Goal: Task Accomplishment & Management: Manage account settings

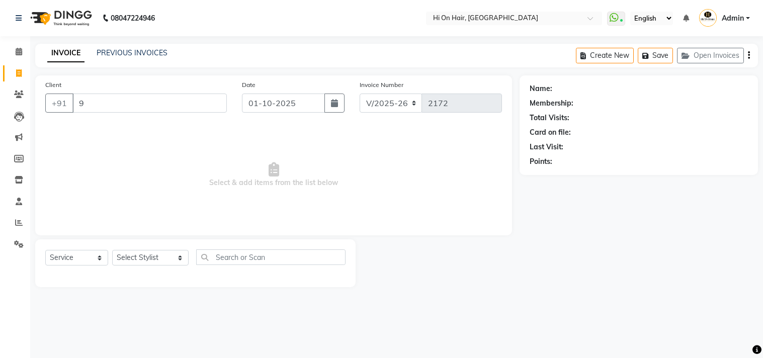
select select "535"
select select "service"
drag, startPoint x: 104, startPoint y: 106, endPoint x: 8, endPoint y: 111, distance: 95.7
click at [8, 111] on app-home "08047224946 Select Location × Hi On Hair, Palm Beach Galleria WhatsApp Status ✕…" at bounding box center [381, 151] width 763 height 302
click at [17, 87] on link "Clients" at bounding box center [15, 95] width 24 height 17
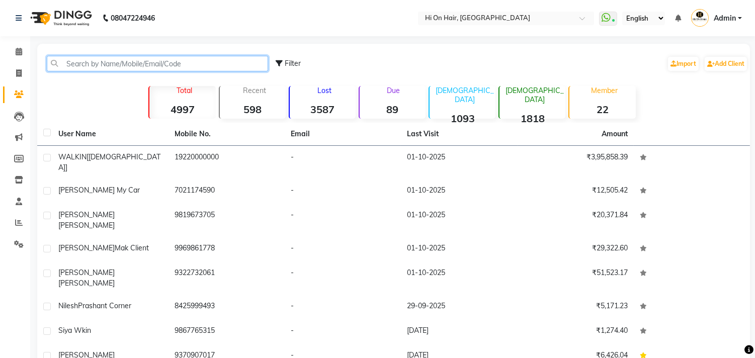
click at [79, 67] on input "text" at bounding box center [157, 64] width 221 height 16
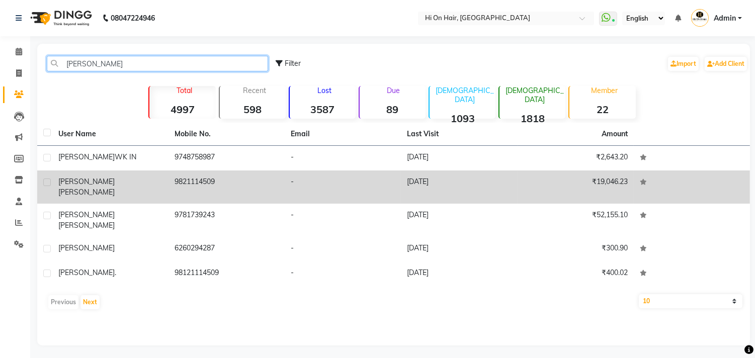
type input "[PERSON_NAME]"
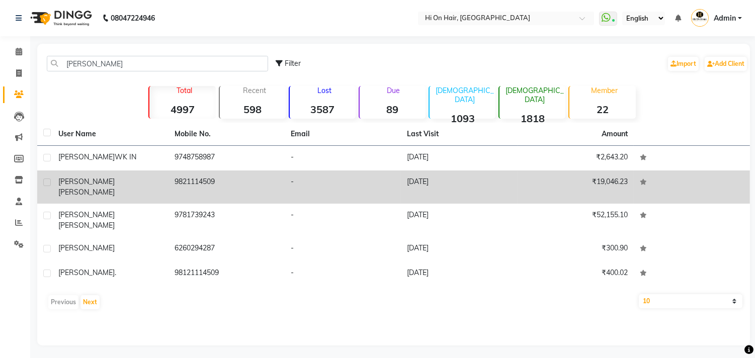
click at [162, 183] on td "Kamal Zeeshan" at bounding box center [110, 186] width 116 height 33
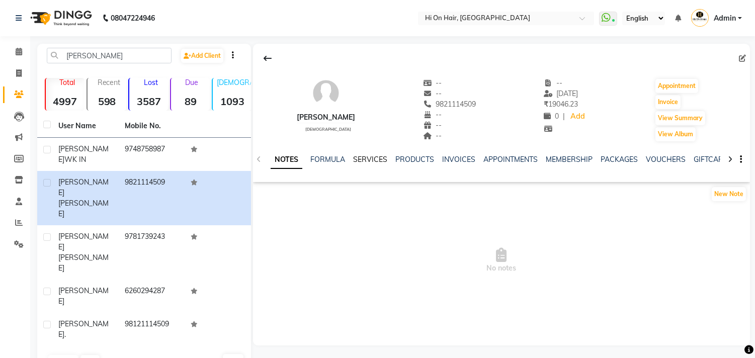
click at [373, 158] on link "SERVICES" at bounding box center [370, 159] width 34 height 9
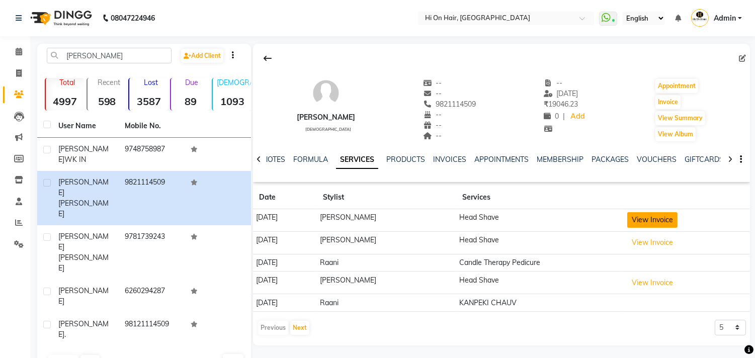
click at [668, 225] on button "View Invoice" at bounding box center [652, 220] width 50 height 16
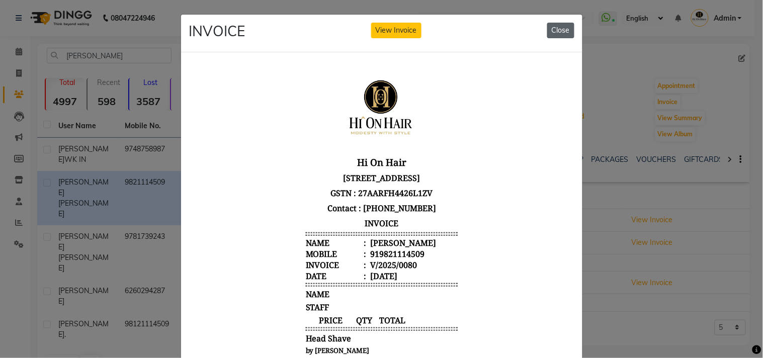
click at [562, 27] on button "Close" at bounding box center [560, 31] width 27 height 16
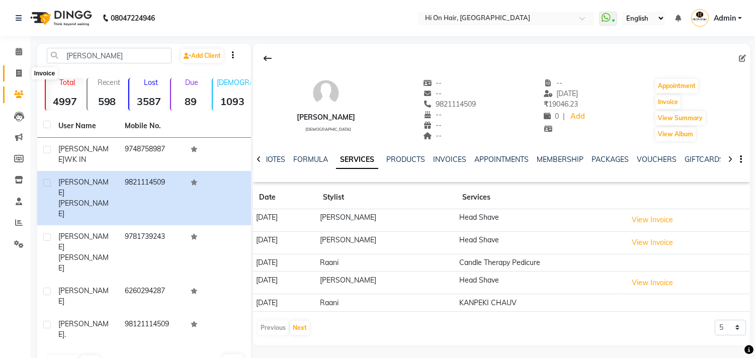
click at [17, 76] on icon at bounding box center [19, 73] width 6 height 8
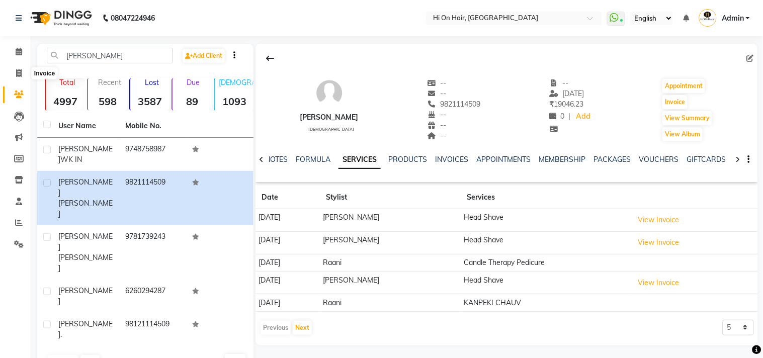
select select "service"
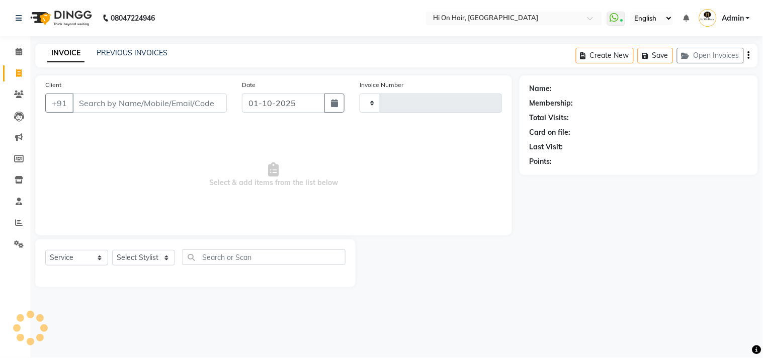
type input "2172"
select select "535"
click at [723, 54] on button "Open Invoices" at bounding box center [710, 56] width 67 height 16
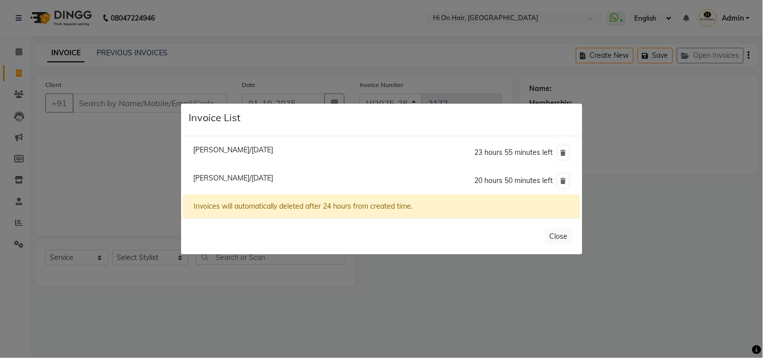
click at [227, 182] on span "[PERSON_NAME]/[DATE]" at bounding box center [233, 178] width 80 height 9
type input "9820773615"
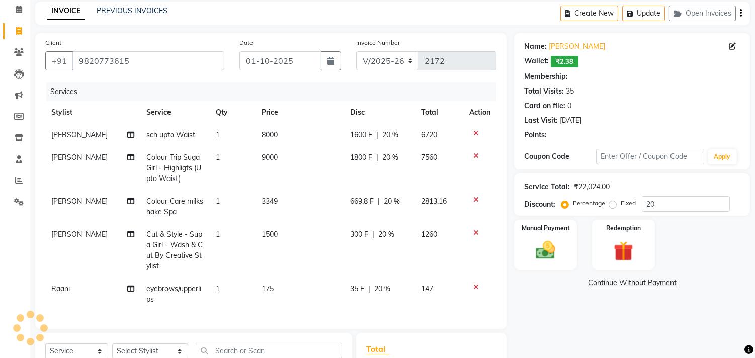
scroll to position [188, 0]
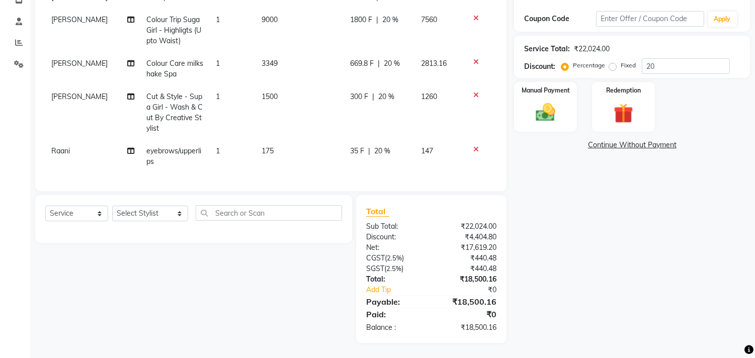
click at [300, 127] on td "1500" at bounding box center [299, 112] width 89 height 54
select select "20990"
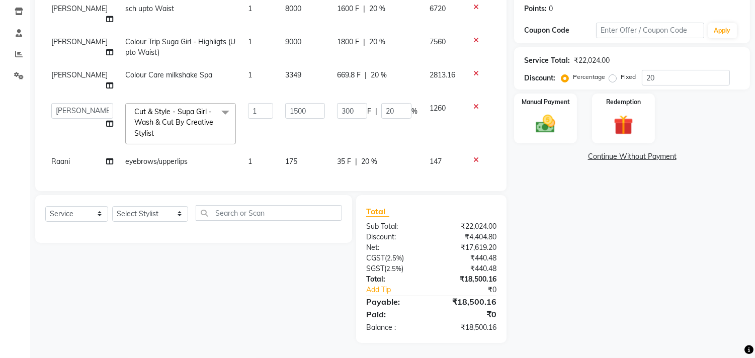
scroll to position [177, 0]
click at [368, 122] on td "300 F | 20 %" at bounding box center [377, 123] width 93 height 53
click at [316, 122] on td "1500" at bounding box center [305, 123] width 52 height 53
click at [310, 108] on input "1500" at bounding box center [305, 111] width 40 height 16
drag, startPoint x: 310, startPoint y: 101, endPoint x: 237, endPoint y: 103, distance: 72.4
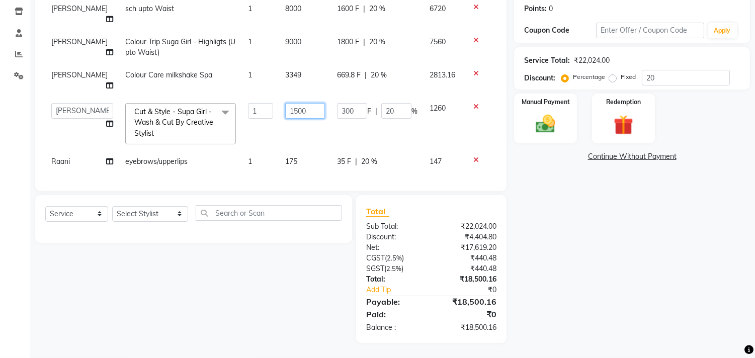
click at [237, 103] on tr "Alim Kaldane Anwar Laskar Hi On Hair MAKYOPHI Pankaj Thakur Poonam Nalawade Raa…" at bounding box center [270, 123] width 451 height 53
click at [377, 121] on td "300 F | 20 %" at bounding box center [377, 123] width 93 height 53
select select "20990"
drag, startPoint x: 398, startPoint y: 100, endPoint x: 365, endPoint y: 103, distance: 33.3
click at [365, 103] on div "300 F | 20 %" at bounding box center [377, 111] width 80 height 16
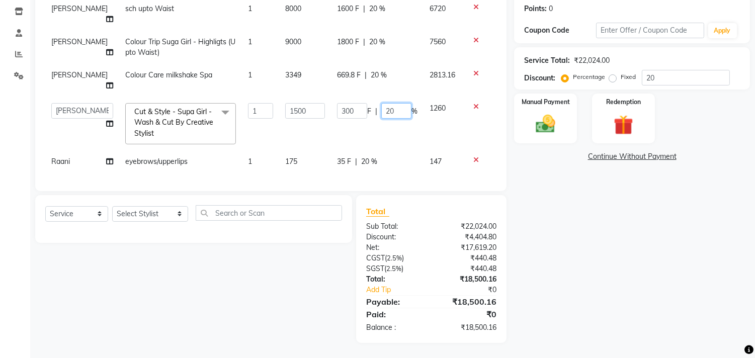
type input "0"
click at [365, 121] on td "300 F | 0 %" at bounding box center [377, 123] width 93 height 53
select select "20990"
click at [302, 103] on input "1500" at bounding box center [305, 111] width 40 height 16
type input "1450"
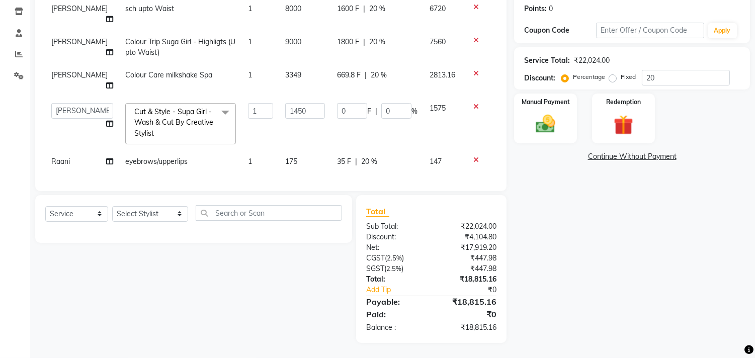
click at [316, 123] on td "1450" at bounding box center [305, 123] width 52 height 53
select select "20990"
click at [304, 103] on input "1450" at bounding box center [305, 111] width 40 height 16
type input "1430"
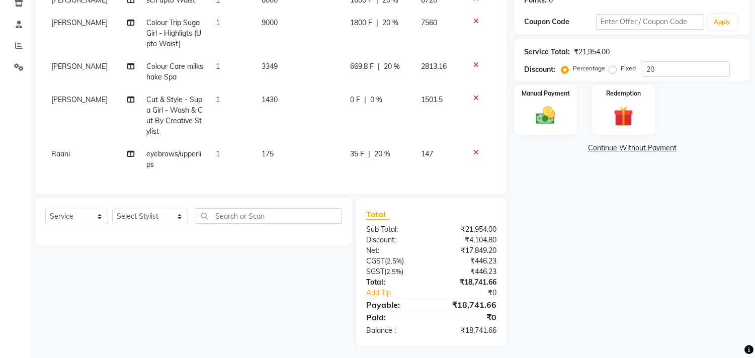
click at [304, 119] on td "1430" at bounding box center [299, 116] width 89 height 54
select select "20990"
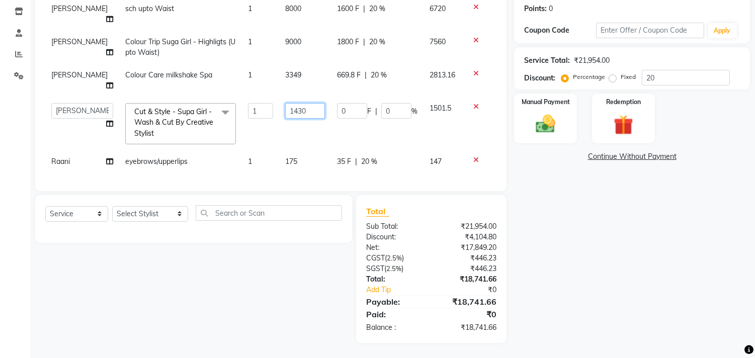
click at [304, 107] on input "1430" at bounding box center [305, 111] width 40 height 16
type input "1429"
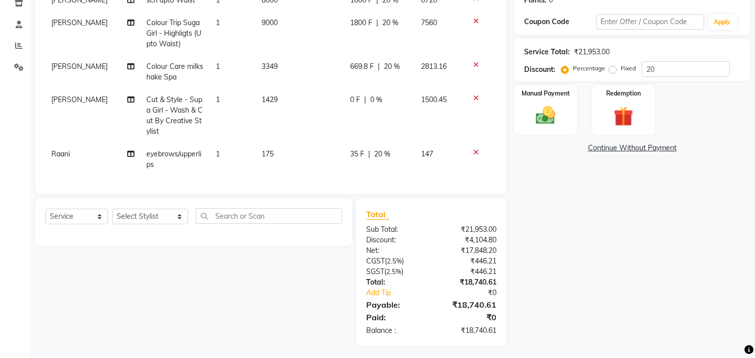
click at [305, 119] on td "1429" at bounding box center [299, 116] width 89 height 54
select select "20990"
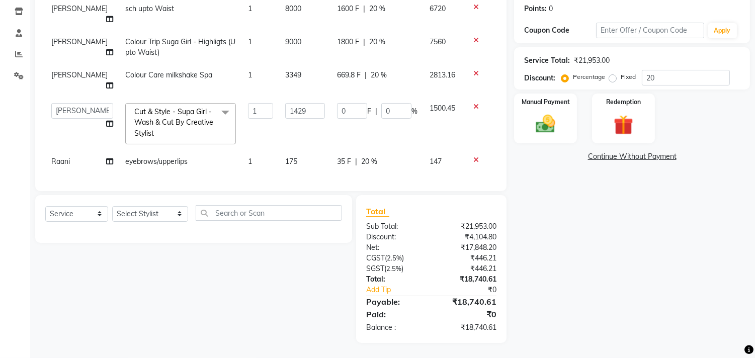
click at [398, 118] on td "0 F | 0 %" at bounding box center [377, 123] width 93 height 53
click at [381, 105] on input "0" at bounding box center [396, 111] width 30 height 16
type input "20"
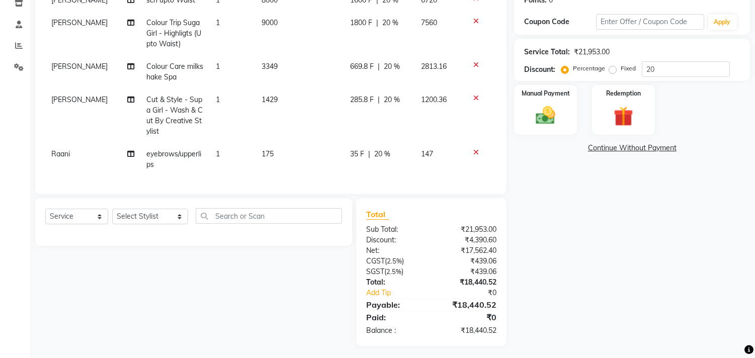
click at [367, 116] on td "285.8 F | 20 %" at bounding box center [379, 116] width 71 height 54
select select "20990"
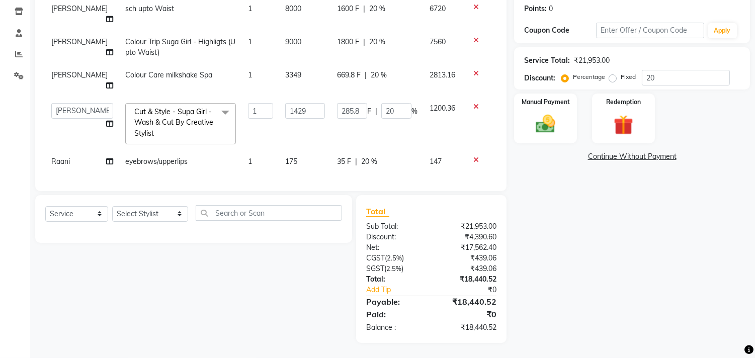
click at [285, 70] on span "3349" at bounding box center [293, 74] width 16 height 9
select select "20990"
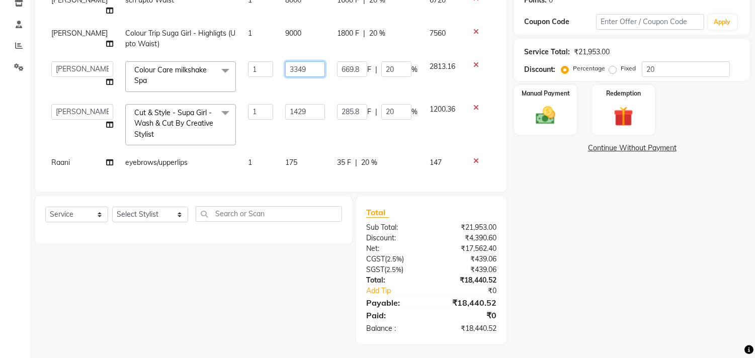
click at [305, 70] on input "3349" at bounding box center [305, 69] width 40 height 16
type input "3400"
click at [301, 84] on td "3400" at bounding box center [305, 76] width 52 height 43
select select "20990"
click at [305, 69] on input "3400" at bounding box center [305, 69] width 40 height 16
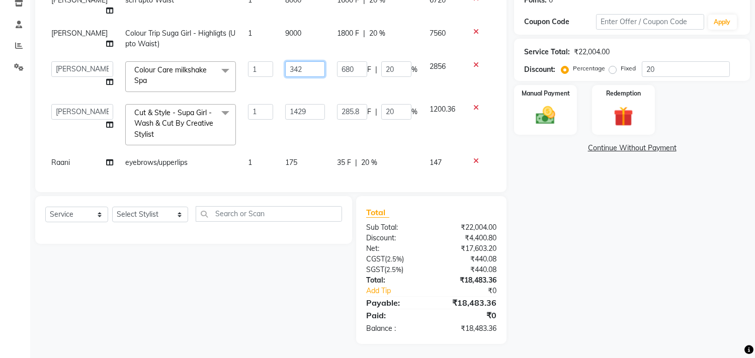
type input "3420"
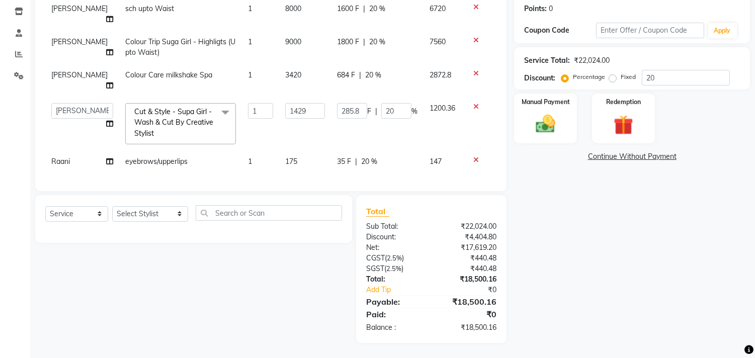
click at [309, 82] on td "3420" at bounding box center [305, 80] width 52 height 33
select select "20990"
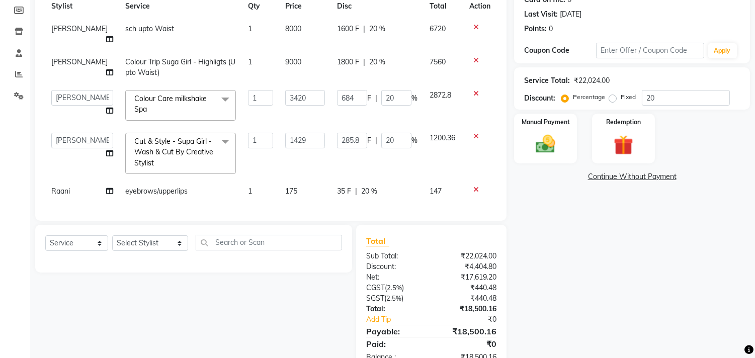
scroll to position [121, 0]
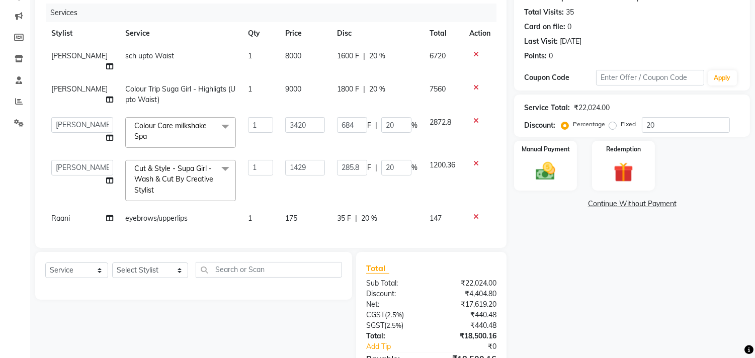
click at [312, 308] on div "Select Service Product Membership Package Voucher Prepaid Gift Card Select Styl…" at bounding box center [190, 326] width 324 height 148
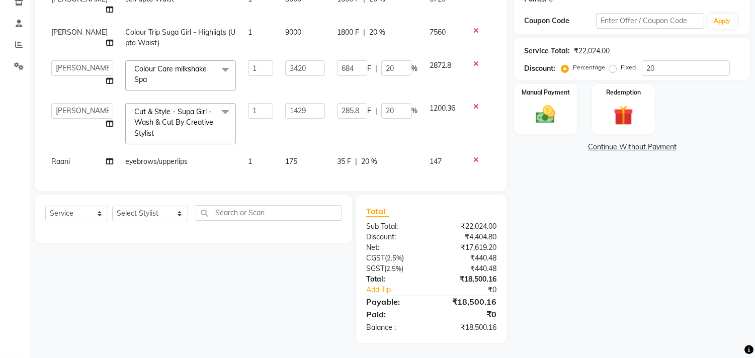
scroll to position [187, 0]
click at [149, 211] on select "Select Stylist [PERSON_NAME] [PERSON_NAME] Hi On Hair MAKYOPHI [PERSON_NAME] [P…" at bounding box center [150, 214] width 76 height 16
select select "6883"
click at [112, 206] on select "Select Stylist [PERSON_NAME] [PERSON_NAME] Hi On Hair MAKYOPHI [PERSON_NAME] [P…" at bounding box center [150, 214] width 76 height 16
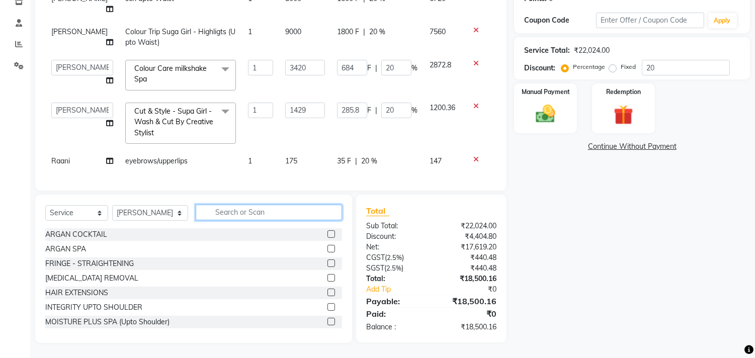
click at [203, 212] on input "text" at bounding box center [269, 213] width 146 height 16
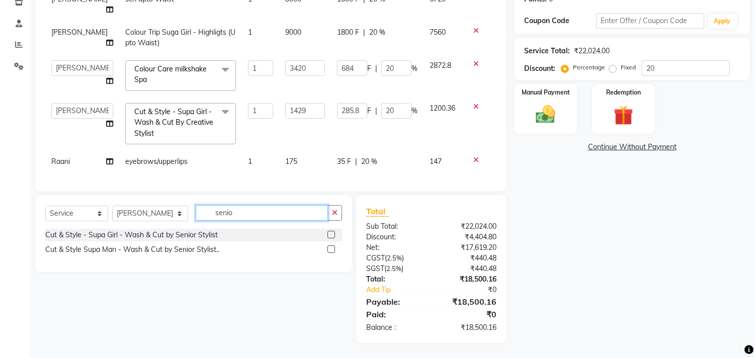
type input "senio"
click at [329, 246] on label at bounding box center [331, 249] width 8 height 8
click at [329, 246] on input "checkbox" at bounding box center [330, 249] width 7 height 7
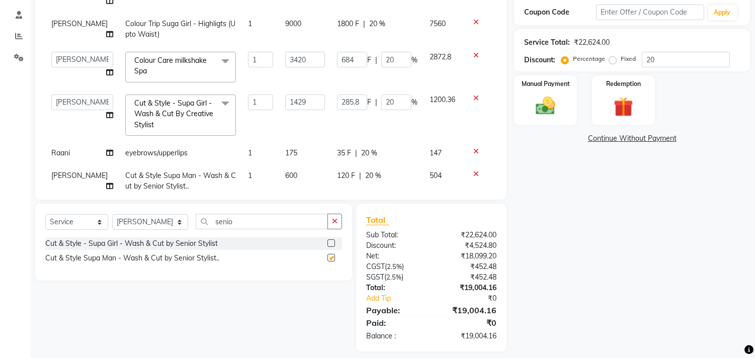
checkbox input "false"
click at [576, 168] on div "Name: Ipsita Sarangi Wallet: ₹2.38 Membership: No Active Membership Total Visit…" at bounding box center [635, 120] width 243 height 463
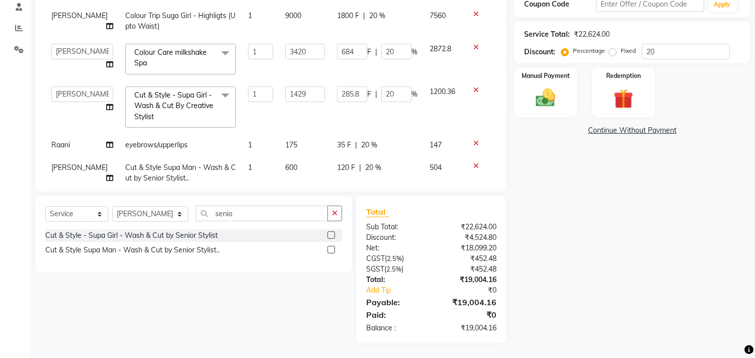
click at [353, 165] on div "120 F | 20 %" at bounding box center [377, 167] width 80 height 11
select select "6883"
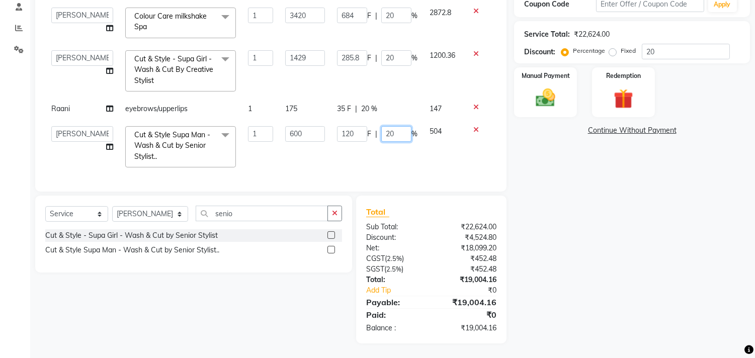
drag, startPoint x: 393, startPoint y: 169, endPoint x: 319, endPoint y: 168, distance: 73.4
click at [319, 168] on div "Services Stylist Service Qty Price Disc Total Action Pankaj Thakur sch upto Wai…" at bounding box center [270, 55] width 451 height 251
type input "0"
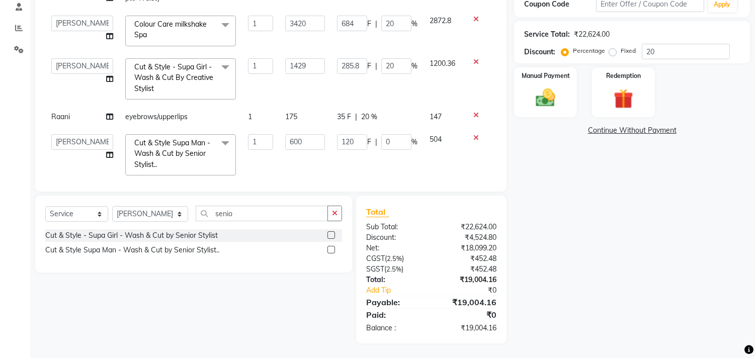
click at [335, 156] on td "120 F | 0 %" at bounding box center [377, 154] width 93 height 53
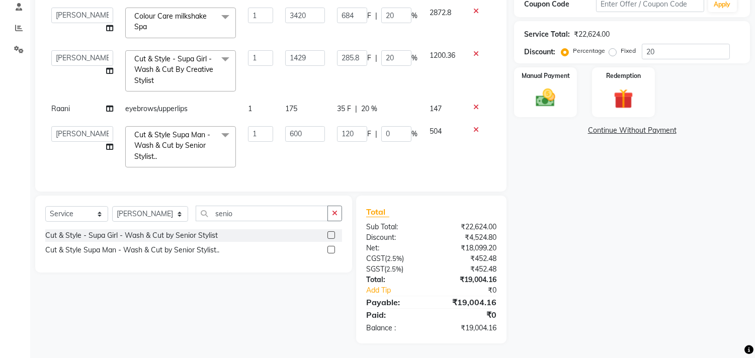
select select "6883"
drag, startPoint x: 389, startPoint y: 123, endPoint x: 314, endPoint y: 121, distance: 75.0
click at [314, 121] on tr "Alim Kaldane Anwar Laskar Hi On Hair MAKYOPHI Pankaj Thakur Poonam Nalawade Raa…" at bounding box center [270, 146] width 451 height 53
type input "10"
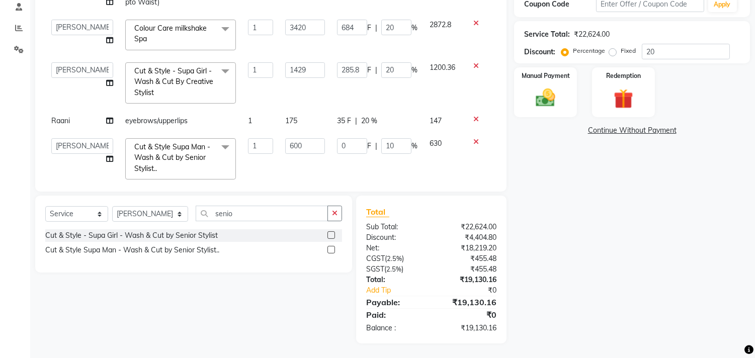
click at [331, 151] on td "0 F | 10 %" at bounding box center [377, 158] width 93 height 53
select select "6883"
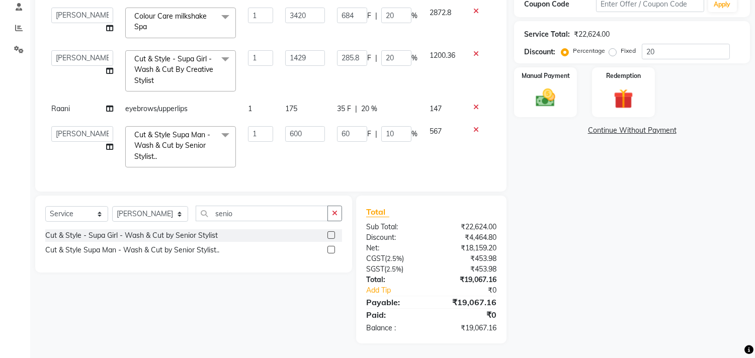
click at [373, 141] on td "60 F | 10 %" at bounding box center [377, 146] width 93 height 53
click at [411, 147] on td "60 F | 10 %" at bounding box center [377, 146] width 93 height 53
click at [396, 132] on input "10" at bounding box center [396, 134] width 30 height 16
drag, startPoint x: 393, startPoint y: 120, endPoint x: 347, endPoint y: 140, distance: 50.5
click at [355, 141] on td "60 F | 10 %" at bounding box center [377, 146] width 93 height 53
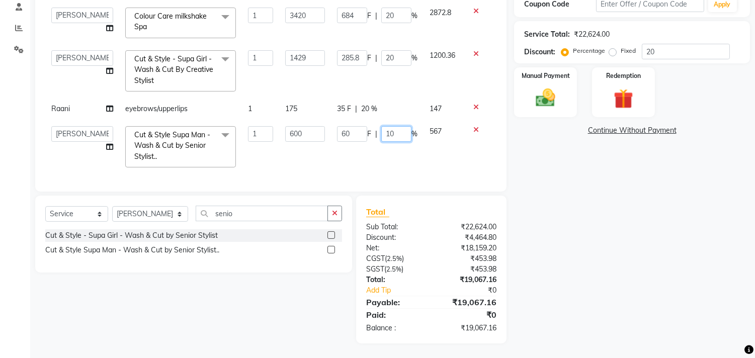
type input "0"
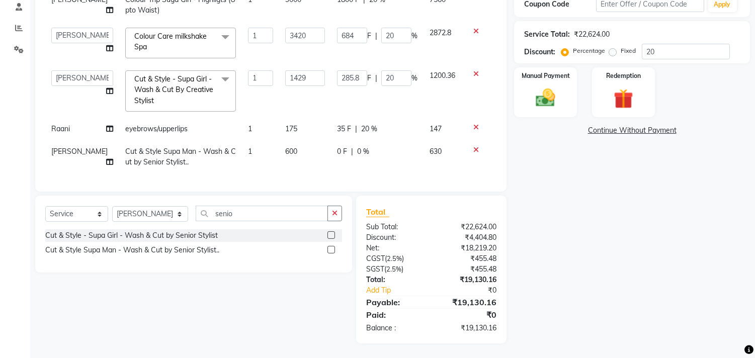
click at [364, 140] on td "0 F | 0 %" at bounding box center [377, 156] width 93 height 33
select select "6883"
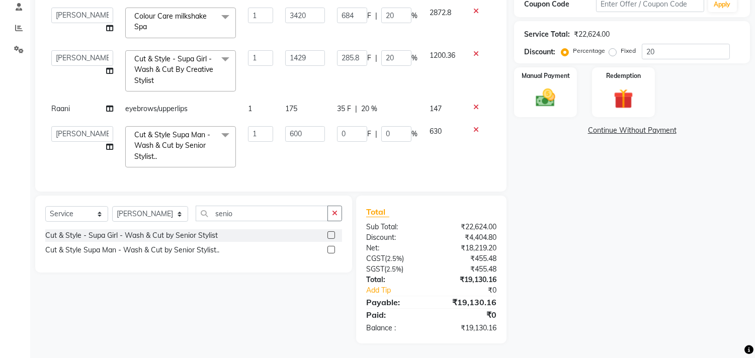
click at [396, 155] on td "0 F | 0 %" at bounding box center [377, 146] width 93 height 53
drag, startPoint x: 384, startPoint y: 127, endPoint x: 351, endPoint y: 128, distance: 33.2
click at [351, 128] on div "0 F | 0 %" at bounding box center [377, 134] width 80 height 16
type input "20"
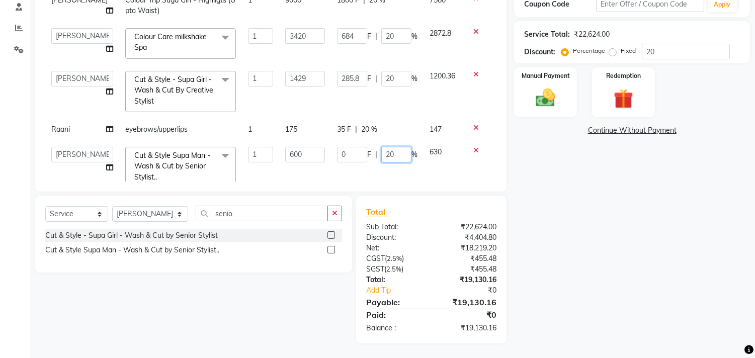
scroll to position [0, 0]
click at [394, 146] on td "120 F | 20 %" at bounding box center [377, 156] width 93 height 33
select select "6883"
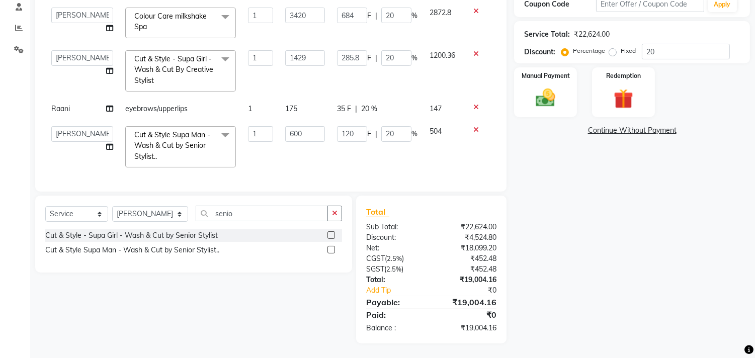
click at [473, 126] on icon at bounding box center [476, 129] width 6 height 7
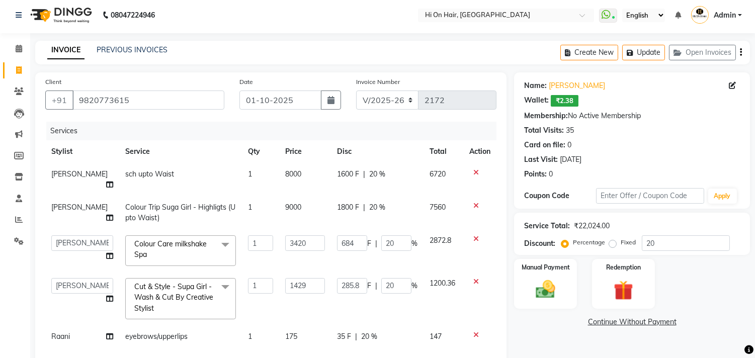
scroll to position [0, 0]
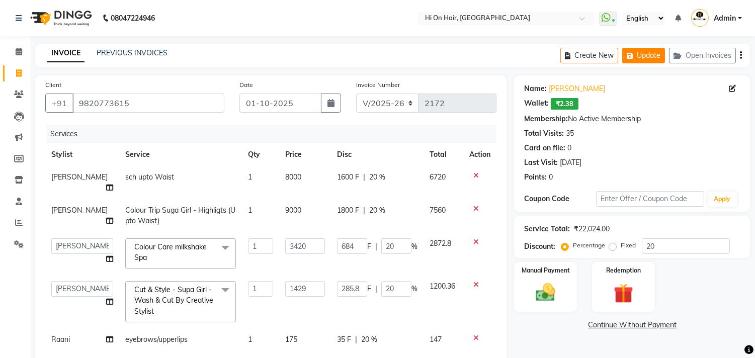
click at [631, 60] on button "Update" at bounding box center [643, 56] width 43 height 16
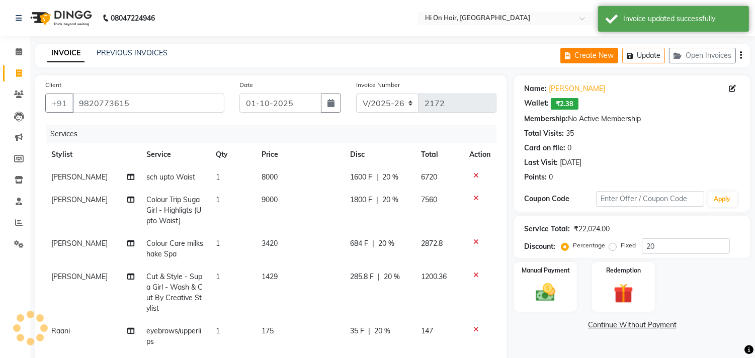
click at [591, 59] on button "Create New" at bounding box center [589, 56] width 58 height 16
select select "535"
select select "service"
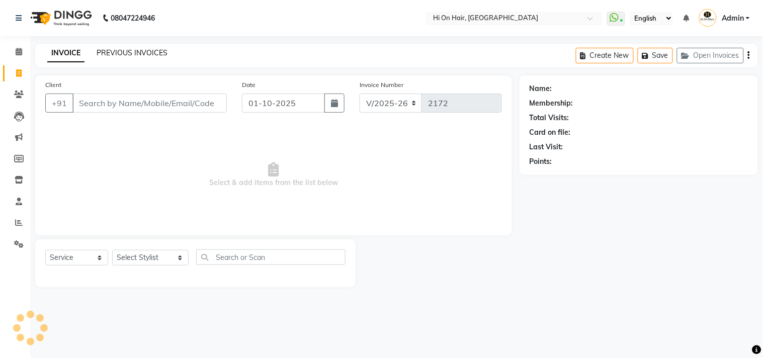
click at [146, 54] on link "PREVIOUS INVOICES" at bounding box center [132, 52] width 71 height 9
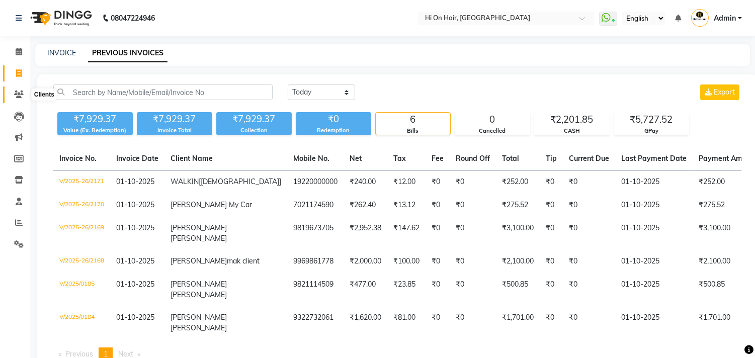
click at [20, 98] on icon at bounding box center [19, 95] width 10 height 8
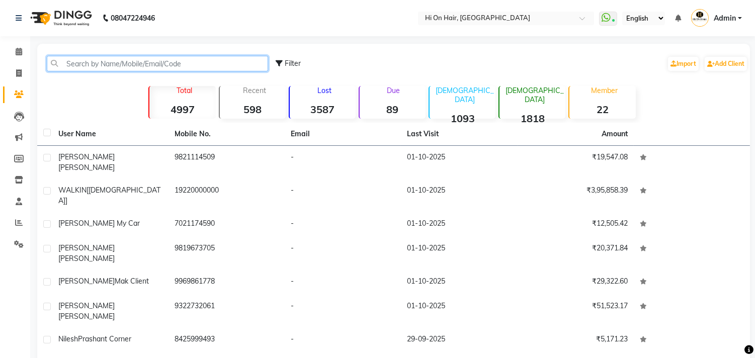
click at [83, 66] on input "text" at bounding box center [157, 64] width 221 height 16
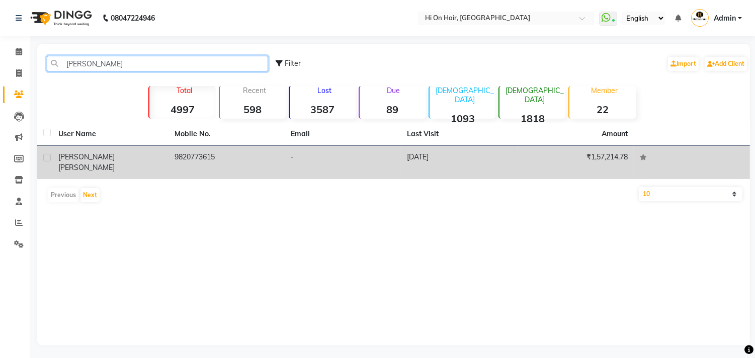
type input "[PERSON_NAME]"
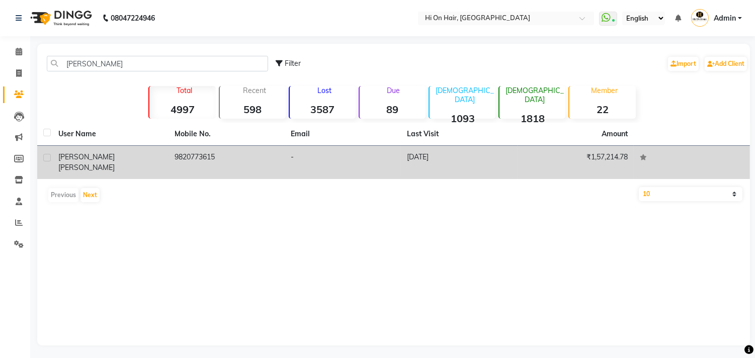
click at [142, 152] on div "ipsita sarangi" at bounding box center [110, 162] width 104 height 21
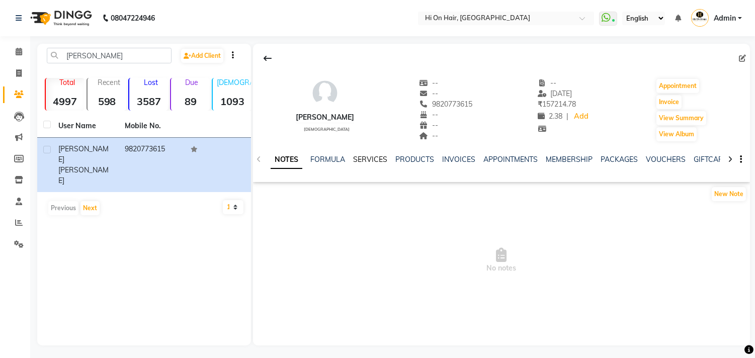
click at [375, 158] on link "SERVICES" at bounding box center [370, 159] width 34 height 9
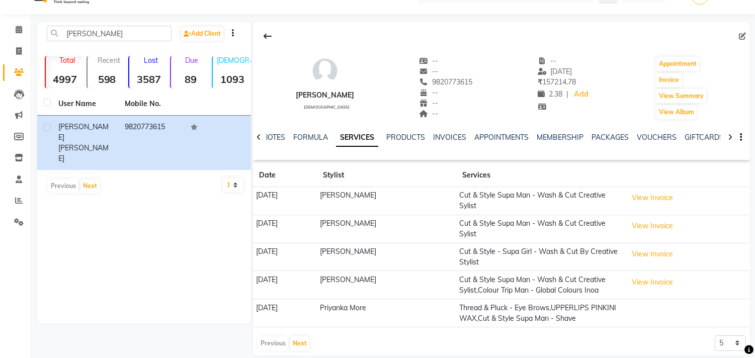
scroll to position [34, 0]
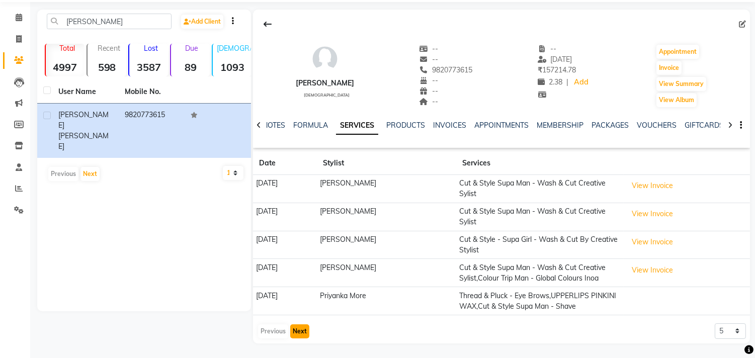
click at [301, 329] on button "Next" at bounding box center [299, 331] width 19 height 14
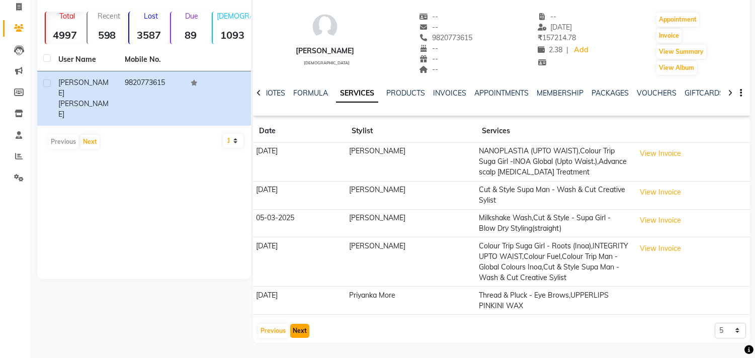
click at [295, 335] on button "Next" at bounding box center [299, 331] width 19 height 14
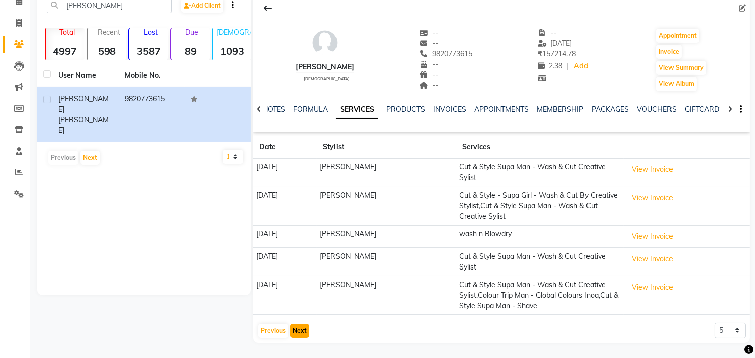
click at [300, 325] on button "Next" at bounding box center [299, 331] width 19 height 14
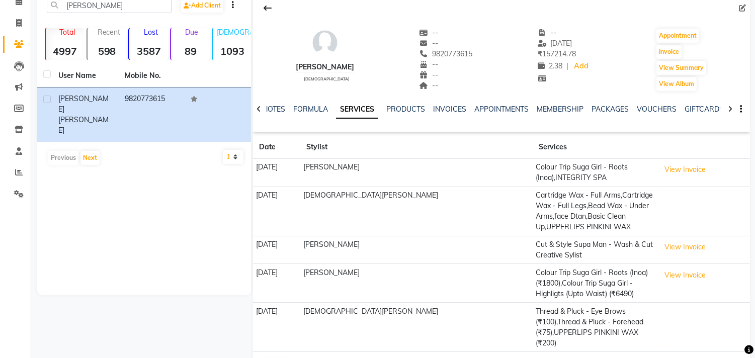
scroll to position [66, 0]
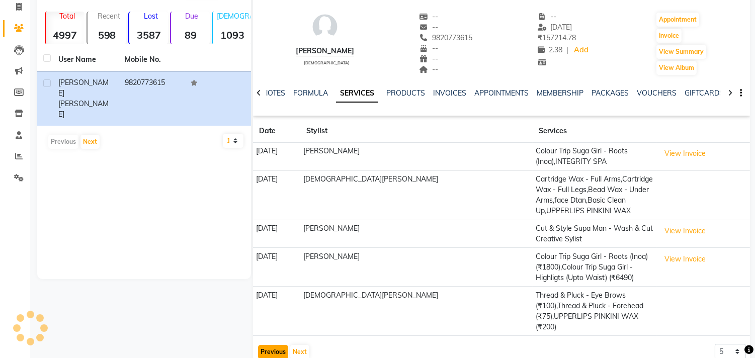
click at [272, 345] on button "Previous" at bounding box center [273, 352] width 30 height 14
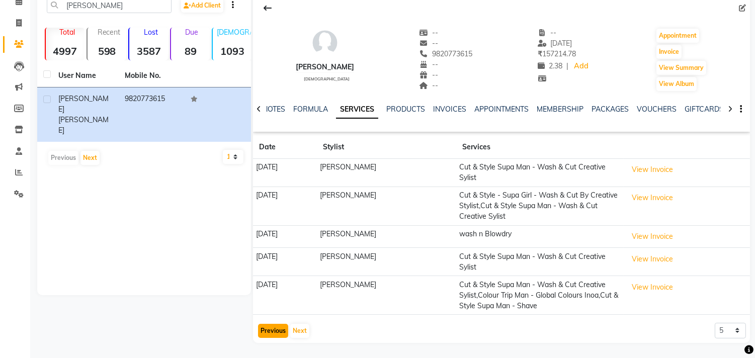
click at [272, 332] on button "Previous" at bounding box center [273, 331] width 30 height 14
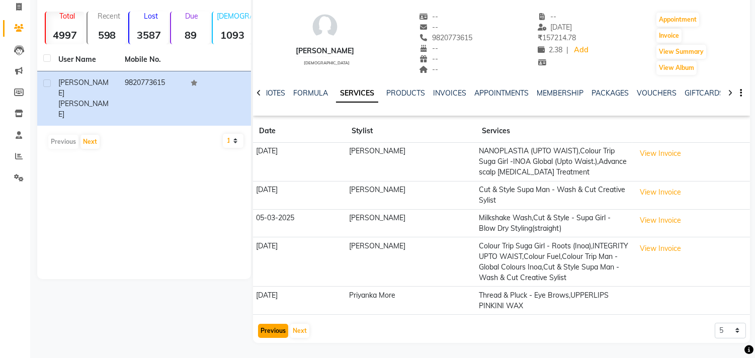
click at [272, 332] on button "Previous" at bounding box center [273, 331] width 30 height 14
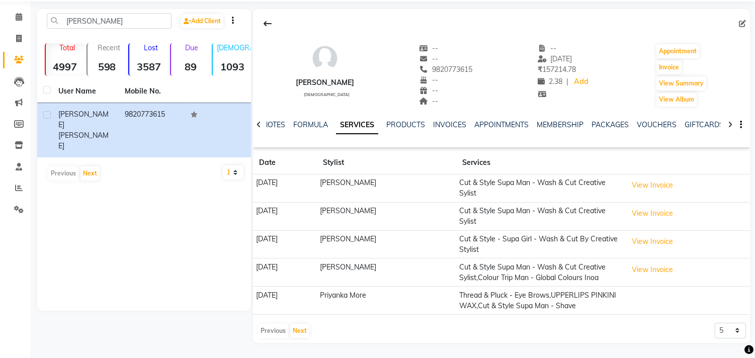
scroll to position [34, 0]
click at [21, 36] on icon at bounding box center [19, 39] width 6 height 8
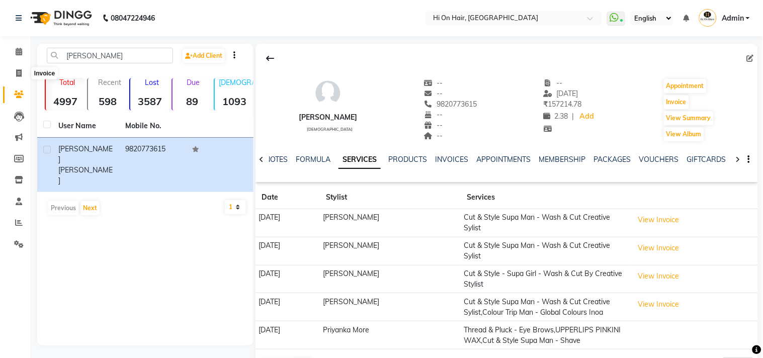
select select "535"
select select "service"
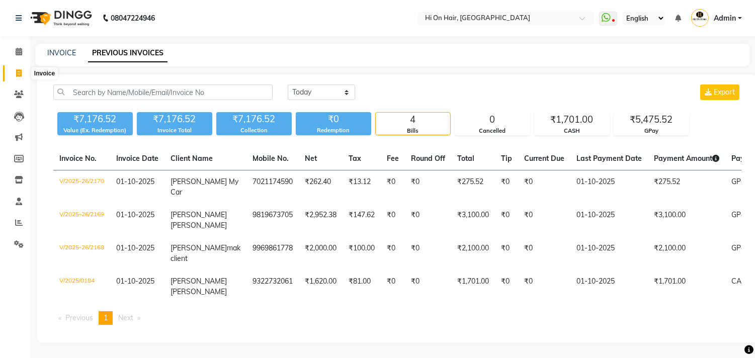
click at [18, 71] on icon at bounding box center [19, 73] width 6 height 8
select select "service"
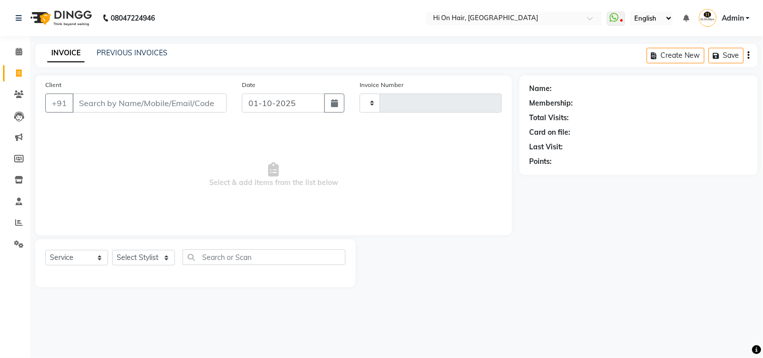
type input "2172"
select select "535"
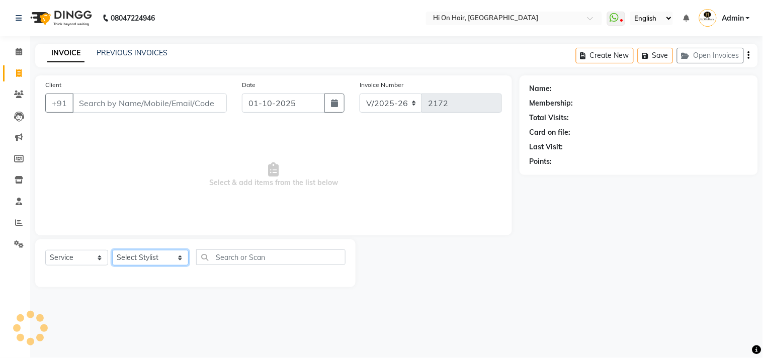
click at [156, 258] on select "Select Stylist [PERSON_NAME] [PERSON_NAME] Hi On Hair MAKYOPHI [PERSON_NAME] [P…" at bounding box center [150, 258] width 76 height 16
select select "6883"
click at [112, 250] on select "Select Stylist [PERSON_NAME] [PERSON_NAME] Hi On Hair MAKYOPHI [PERSON_NAME] [P…" at bounding box center [150, 258] width 76 height 16
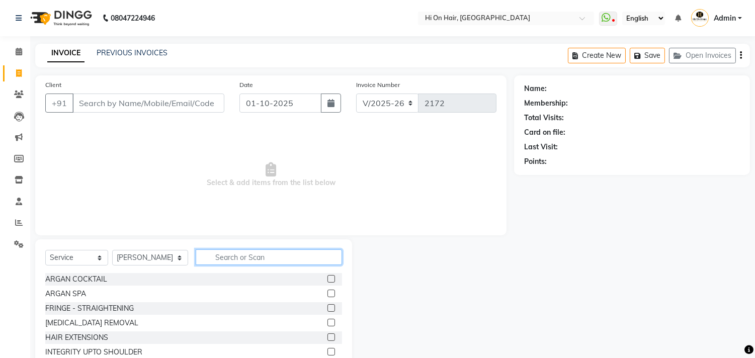
click at [237, 260] on input "text" at bounding box center [269, 257] width 146 height 16
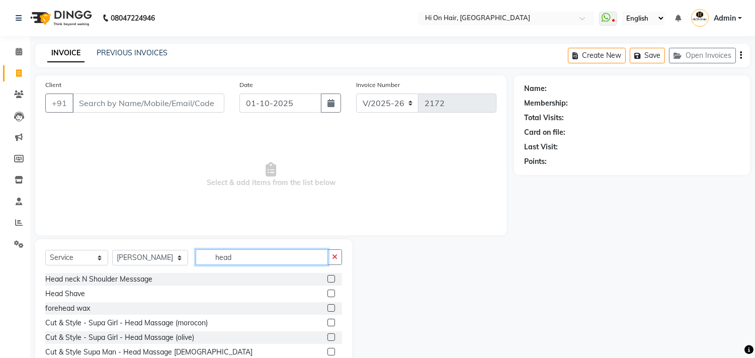
type input "head"
click at [327, 293] on label at bounding box center [331, 294] width 8 height 8
click at [327, 293] on input "checkbox" at bounding box center [330, 294] width 7 height 7
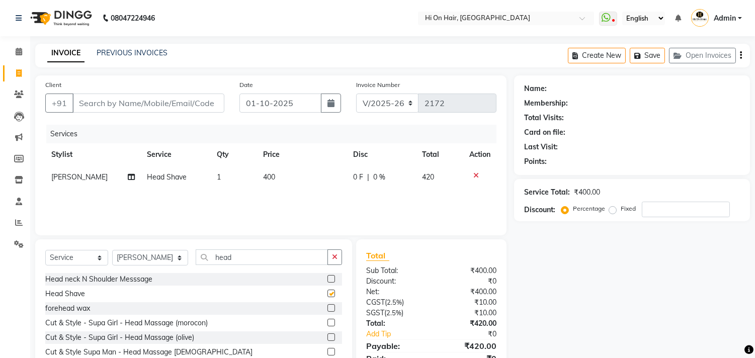
checkbox input "false"
click at [216, 192] on div "Services Stylist Service Qty Price Disc Total Action [PERSON_NAME] Head Shave 1…" at bounding box center [270, 175] width 451 height 101
click at [281, 179] on td "400" at bounding box center [302, 177] width 90 height 23
select select "6883"
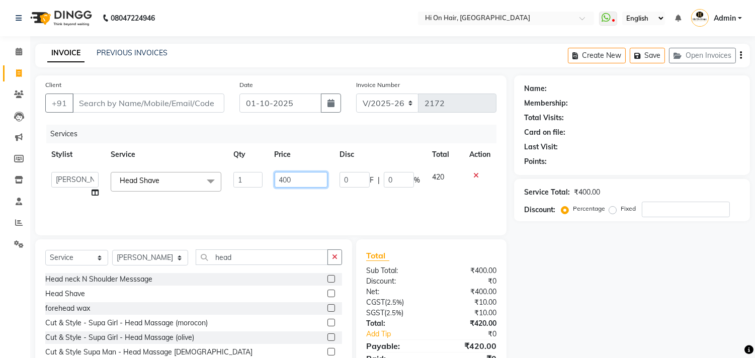
drag, startPoint x: 300, startPoint y: 183, endPoint x: 190, endPoint y: 174, distance: 110.5
click at [190, 174] on tr "[PERSON_NAME] [PERSON_NAME] Hi On Hair MAKYOPHI [PERSON_NAME] [PERSON_NAME] [PE…" at bounding box center [270, 185] width 451 height 38
type input "424"
click at [289, 204] on div "Services Stylist Service Qty Price Disc Total Action [PERSON_NAME] [PERSON_NAME…" at bounding box center [270, 175] width 451 height 101
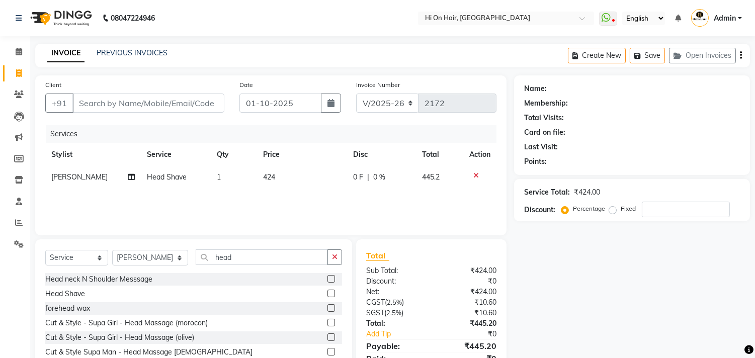
click at [295, 179] on td "424" at bounding box center [302, 177] width 90 height 23
select select "6883"
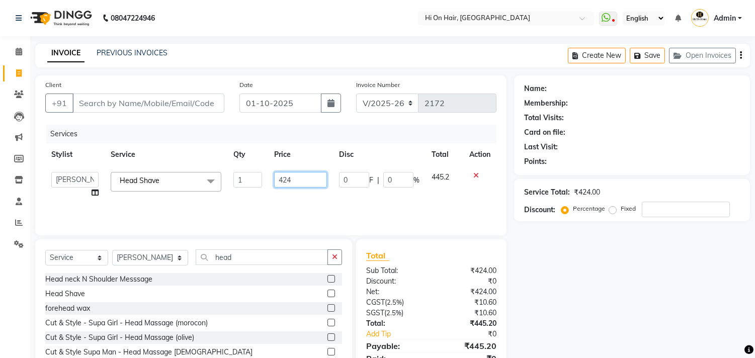
click at [303, 176] on input "424" at bounding box center [300, 180] width 53 height 16
type input "450"
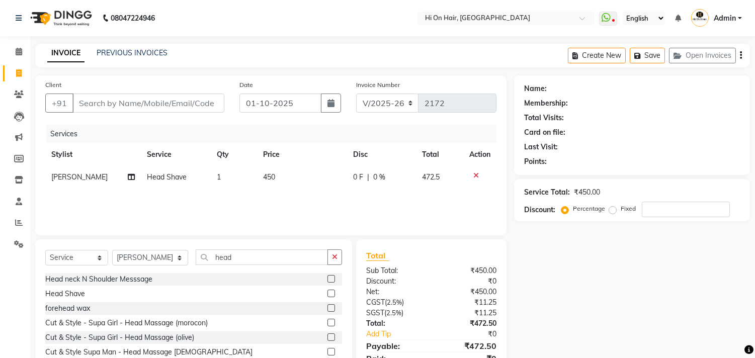
click at [299, 190] on div "Services Stylist Service Qty Price Disc Total Action [PERSON_NAME] Head Shave 1…" at bounding box center [270, 175] width 451 height 101
click at [302, 177] on td "450" at bounding box center [302, 177] width 90 height 23
select select "6883"
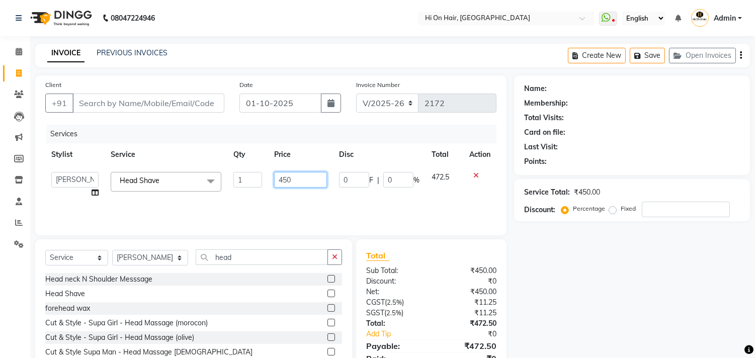
click at [304, 180] on input "450" at bounding box center [300, 180] width 53 height 16
type input "475"
click at [303, 197] on div "Services Stylist Service Qty Price Disc Total Action [PERSON_NAME] [PERSON_NAME…" at bounding box center [270, 175] width 451 height 101
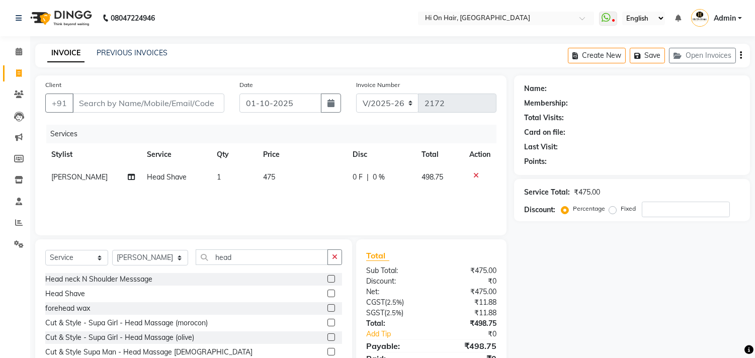
click at [286, 178] on td "475" at bounding box center [302, 177] width 90 height 23
select select "6883"
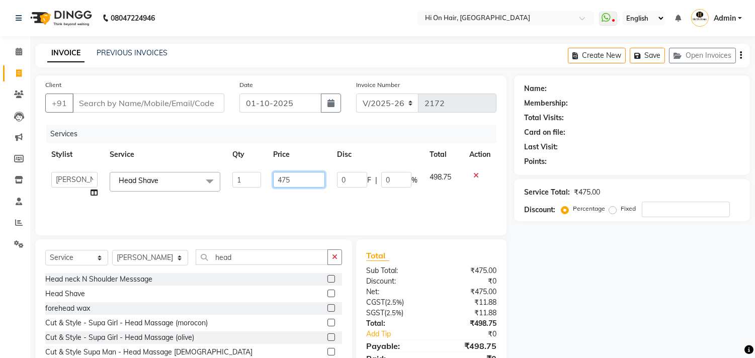
click at [291, 179] on input "475" at bounding box center [299, 180] width 52 height 16
type input "478"
click at [329, 198] on div "Services Stylist Service Qty Price Disc Total Action [PERSON_NAME] [PERSON_NAME…" at bounding box center [270, 175] width 451 height 101
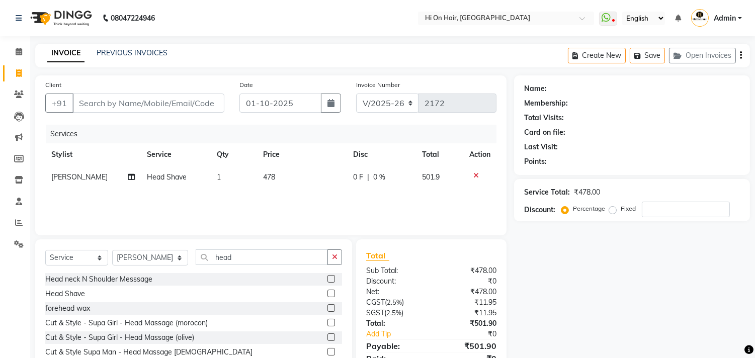
click at [305, 176] on td "478" at bounding box center [302, 177] width 90 height 23
select select "6883"
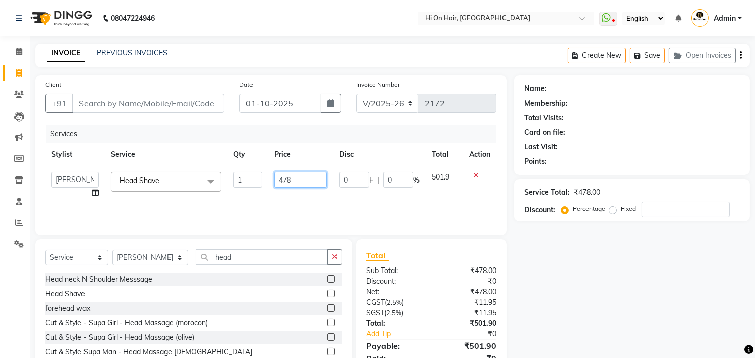
click at [300, 180] on input "478" at bounding box center [300, 180] width 53 height 16
type input "477"
click at [296, 195] on div "Services Stylist Service Qty Price Disc Total Action [PERSON_NAME] [PERSON_NAME…" at bounding box center [270, 175] width 451 height 101
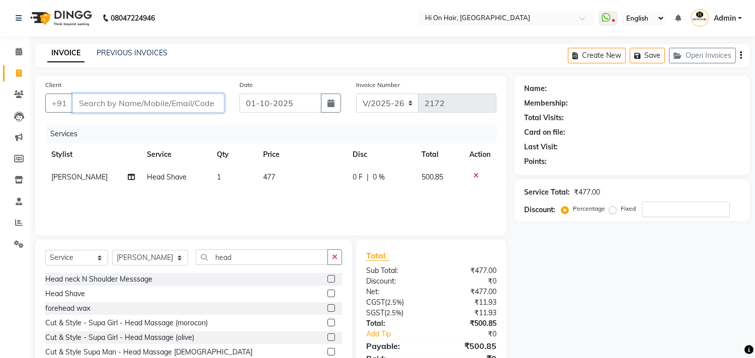
click at [136, 105] on input "Client" at bounding box center [148, 103] width 152 height 19
type input "k"
type input "0"
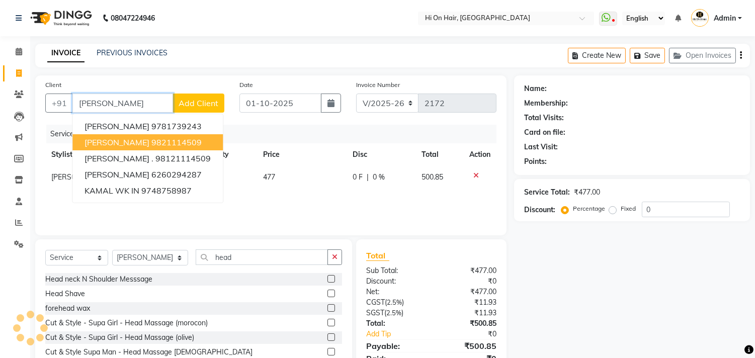
click at [132, 144] on span "[PERSON_NAME]" at bounding box center [116, 142] width 65 height 10
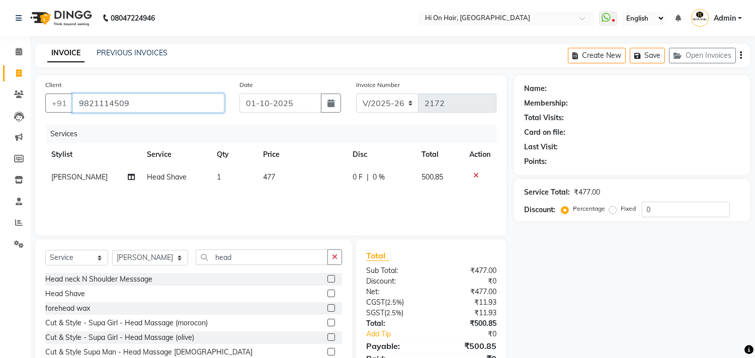
type input "9821114509"
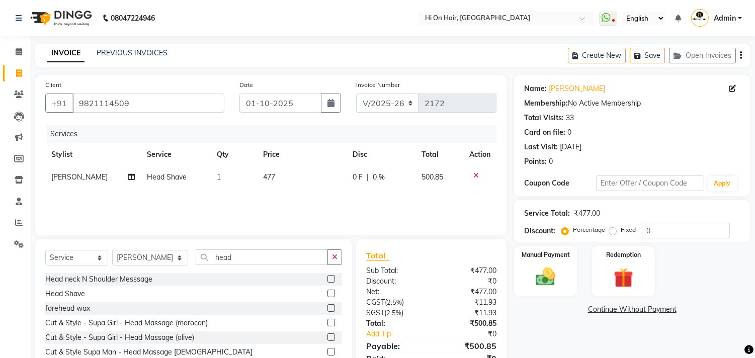
click at [291, 193] on div "Services Stylist Service Qty Price Disc Total Action [PERSON_NAME] Head Shave 1…" at bounding box center [270, 175] width 451 height 101
click at [286, 182] on td "477" at bounding box center [302, 177] width 90 height 23
select select "6883"
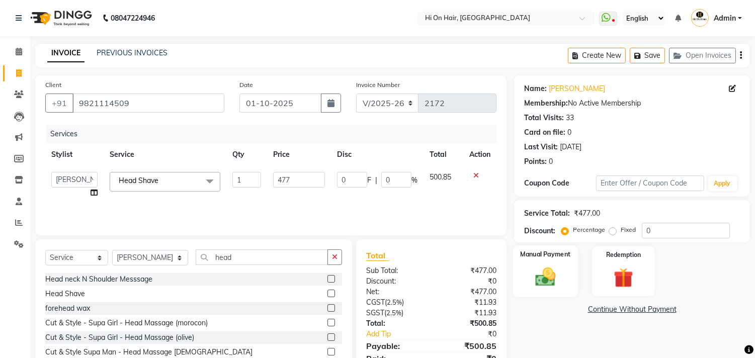
click at [552, 274] on img at bounding box center [545, 278] width 33 height 24
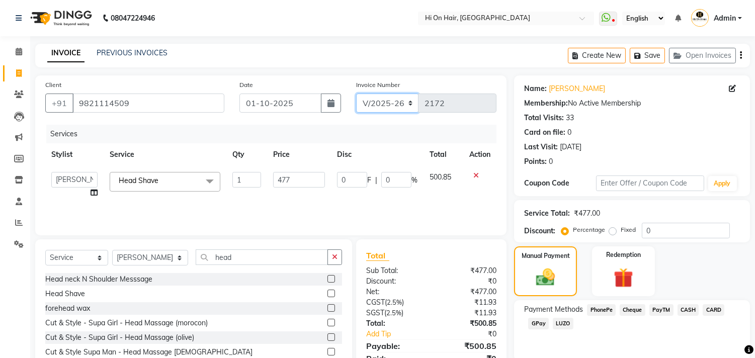
click at [404, 101] on select "V/2025 V/2025-26" at bounding box center [387, 103] width 63 height 19
select select "1463"
click at [356, 94] on select "V/2025 V/2025-26" at bounding box center [387, 103] width 63 height 19
type input "0185"
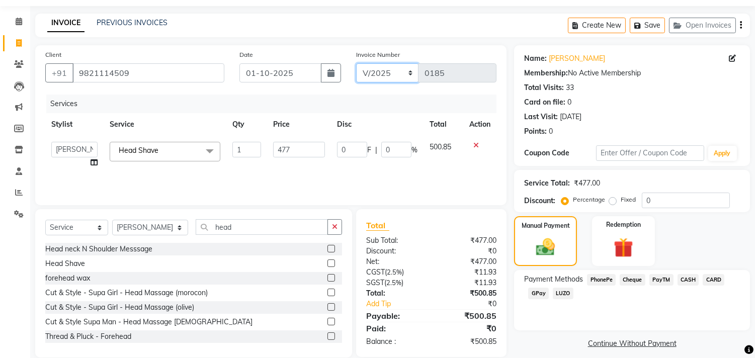
scroll to position [44, 0]
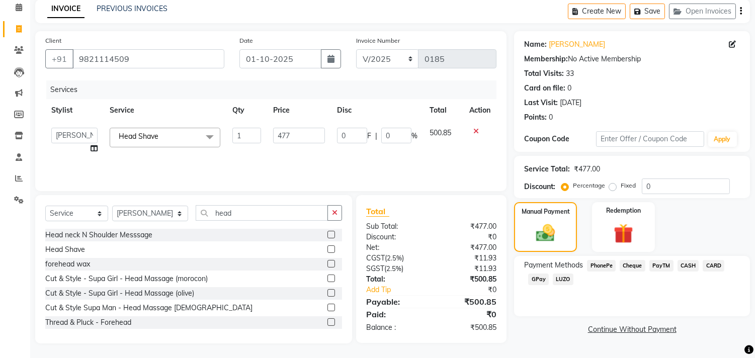
click at [685, 265] on span "CASH" at bounding box center [688, 266] width 22 height 12
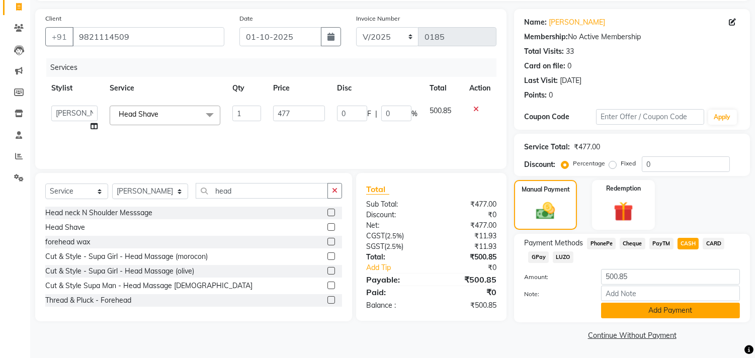
click at [662, 312] on button "Add Payment" at bounding box center [670, 311] width 139 height 16
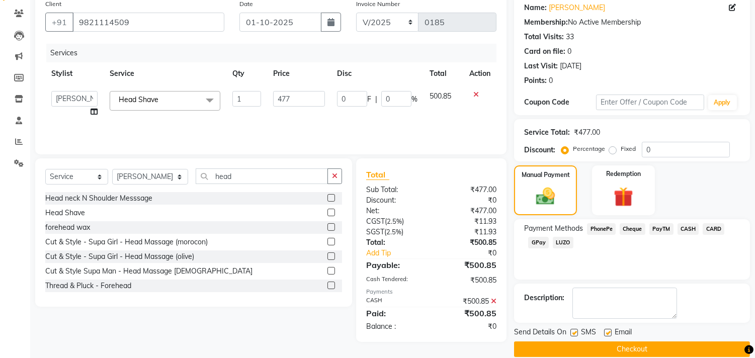
scroll to position [94, 0]
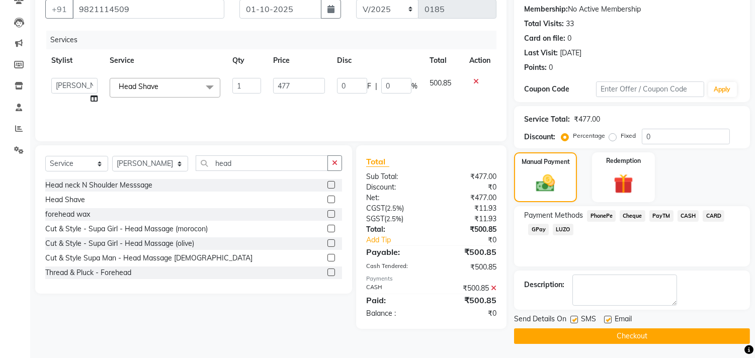
click at [607, 317] on label at bounding box center [608, 320] width 8 height 8
click at [607, 317] on input "checkbox" at bounding box center [607, 320] width 7 height 7
checkbox input "false"
click at [603, 334] on button "Checkout" at bounding box center [632, 336] width 236 height 16
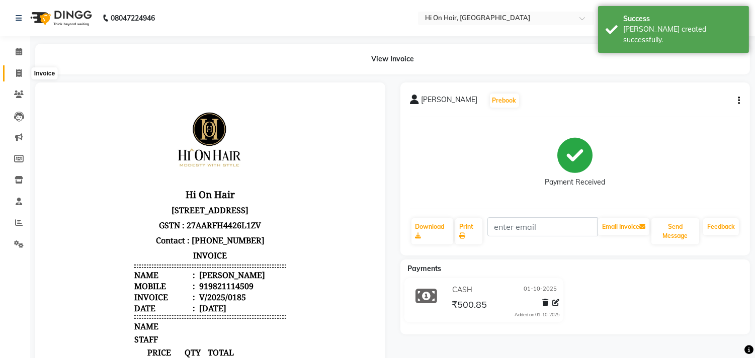
click at [19, 74] on icon at bounding box center [19, 73] width 6 height 8
select select "535"
select select "service"
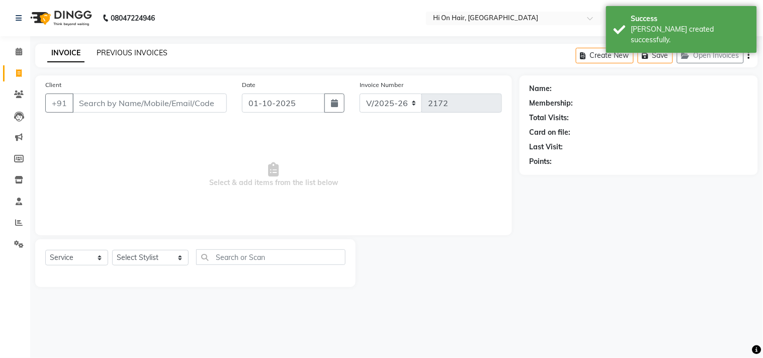
click at [154, 56] on link "PREVIOUS INVOICES" at bounding box center [132, 52] width 71 height 9
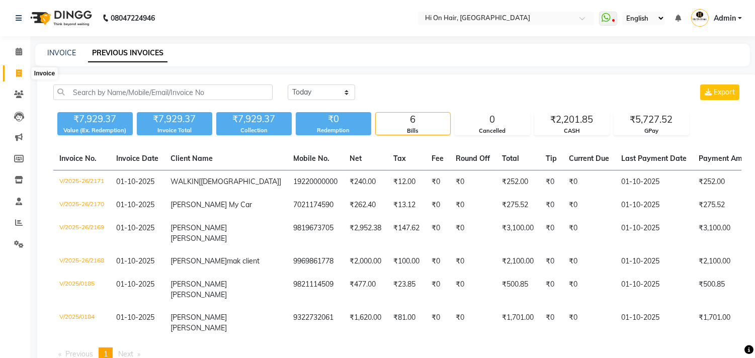
click at [14, 71] on span at bounding box center [19, 74] width 18 height 12
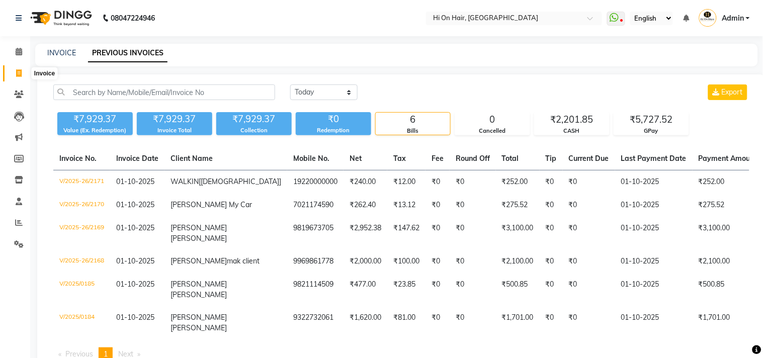
select select "535"
select select "service"
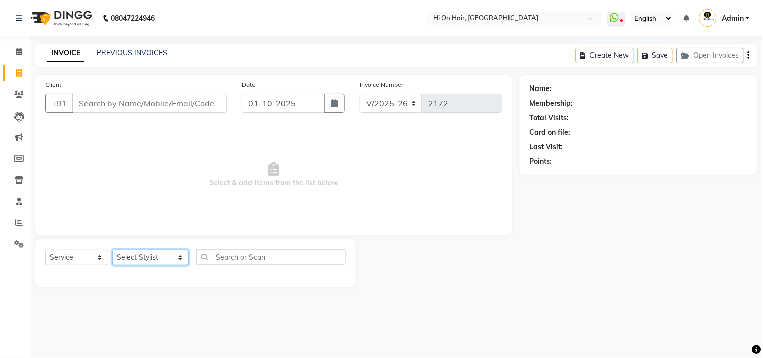
click at [151, 259] on select "Select Stylist [PERSON_NAME] [PERSON_NAME] Hi On Hair MAKYOPHI [PERSON_NAME] [P…" at bounding box center [150, 258] width 76 height 16
select select "26438"
click at [112, 250] on select "Select Stylist [PERSON_NAME] [PERSON_NAME] Hi On Hair MAKYOPHI [PERSON_NAME] [P…" at bounding box center [150, 258] width 76 height 16
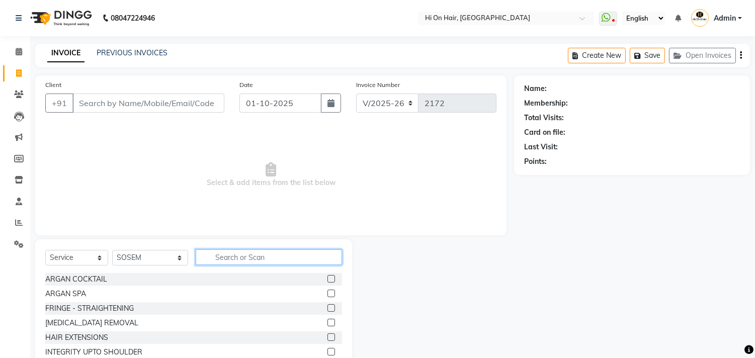
click at [223, 255] on input "text" at bounding box center [269, 257] width 146 height 16
type input "Cut"
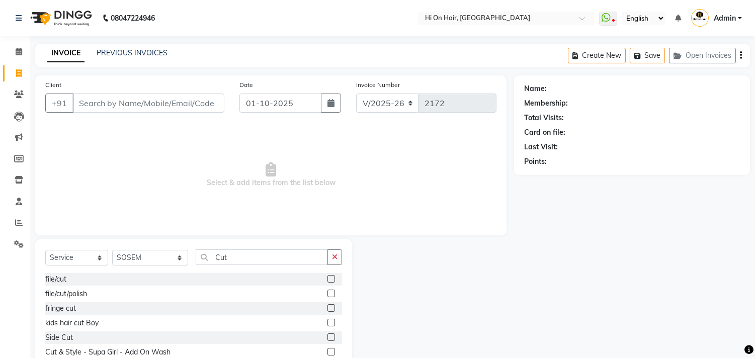
click at [327, 282] on label at bounding box center [331, 279] width 8 height 8
click at [327, 282] on input "checkbox" at bounding box center [330, 279] width 7 height 7
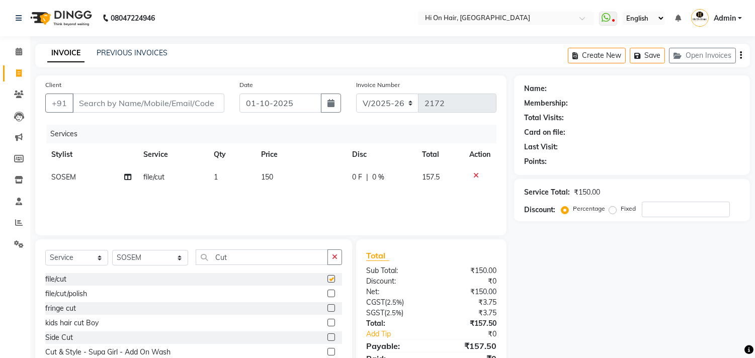
checkbox input "false"
click at [281, 197] on div "Services Stylist Service Qty Price Disc Total Action SOSEM file/cut 1 150 0 F |…" at bounding box center [270, 175] width 451 height 101
click at [205, 255] on input "Cut" at bounding box center [262, 257] width 132 height 16
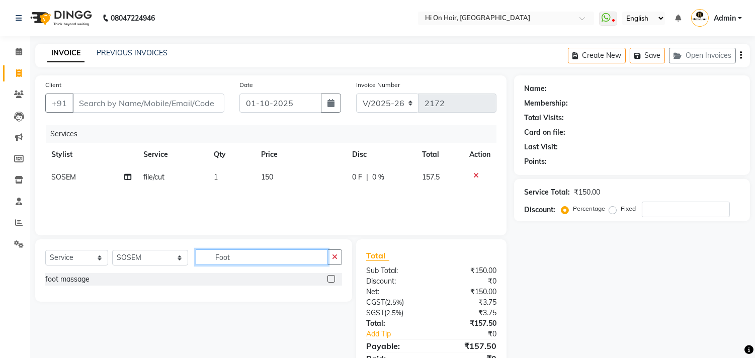
type input "Foot"
click at [329, 276] on label at bounding box center [331, 279] width 8 height 8
click at [329, 276] on input "checkbox" at bounding box center [330, 279] width 7 height 7
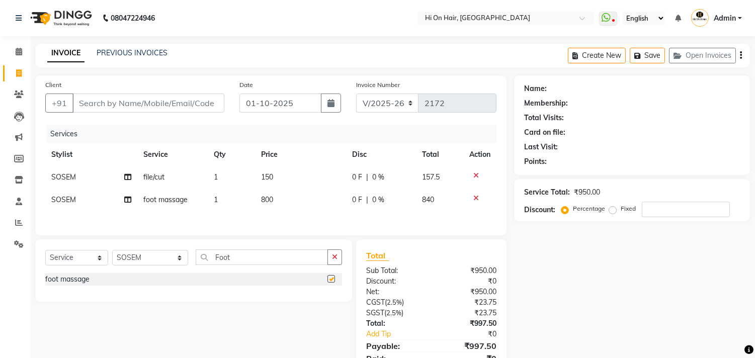
checkbox input "false"
click at [62, 199] on span "SOSEM" at bounding box center [63, 199] width 25 height 9
select select "26438"
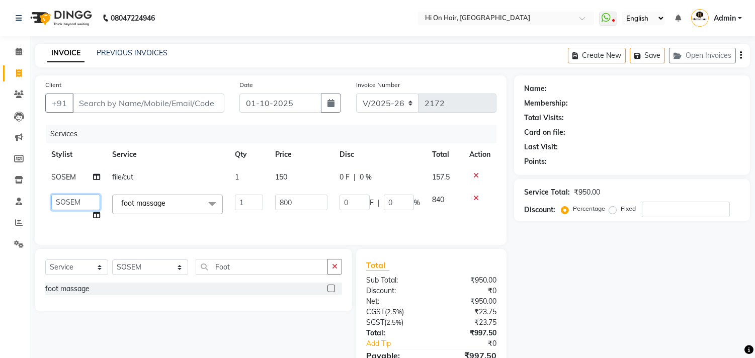
click at [62, 199] on select "[PERSON_NAME] [PERSON_NAME] Hi On Hair MAKYOPHI [PERSON_NAME] [PERSON_NAME] Raa…" at bounding box center [75, 203] width 49 height 16
select select "30126"
click at [358, 223] on td "0 F | 0 %" at bounding box center [379, 208] width 93 height 38
click at [649, 206] on input "number" at bounding box center [686, 210] width 88 height 16
type input "2"
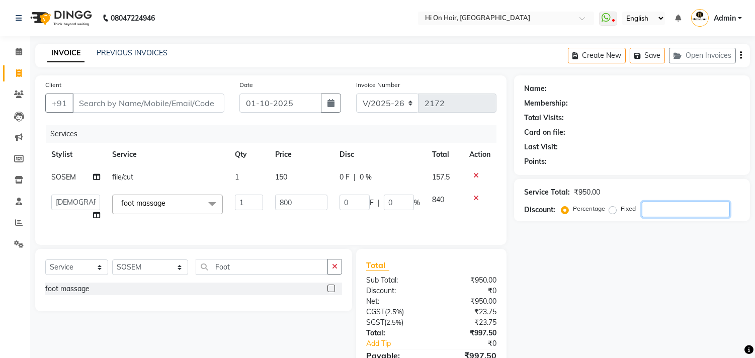
type input "16"
type input "2"
type input "20"
type input "160"
type input "20"
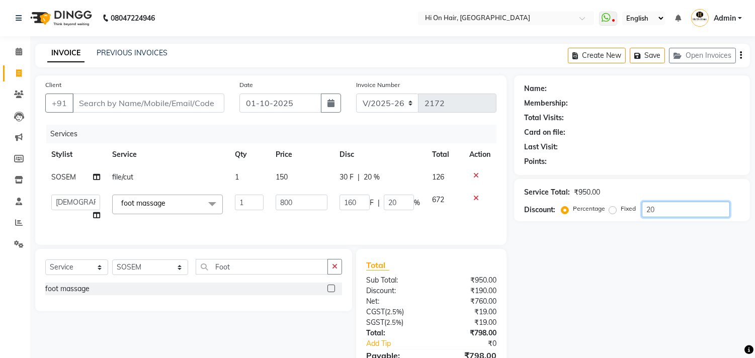
type input "20"
click at [412, 225] on td "160 F | 20 %" at bounding box center [379, 208] width 93 height 38
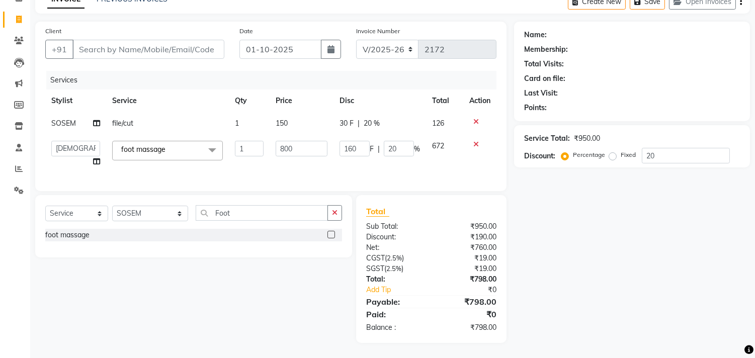
scroll to position [62, 0]
click at [94, 40] on input "Client" at bounding box center [148, 49] width 152 height 19
type input "J"
type input "0"
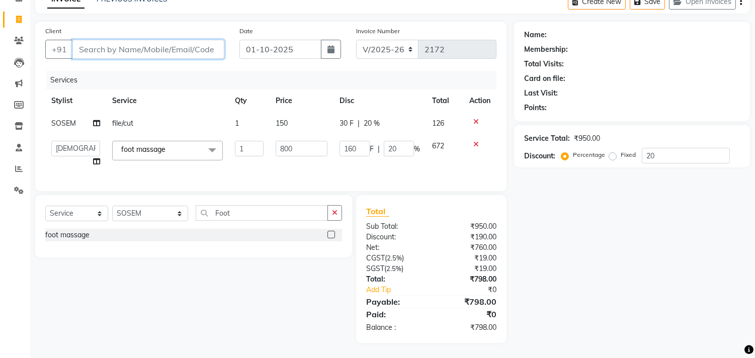
type input "0"
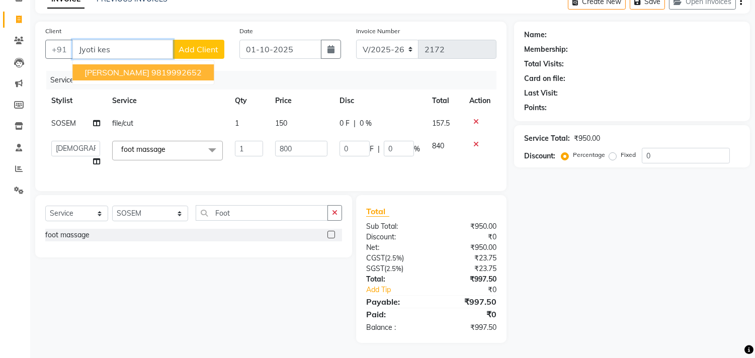
click at [123, 67] on span "[PERSON_NAME]" at bounding box center [116, 72] width 65 height 10
type input "9819992652"
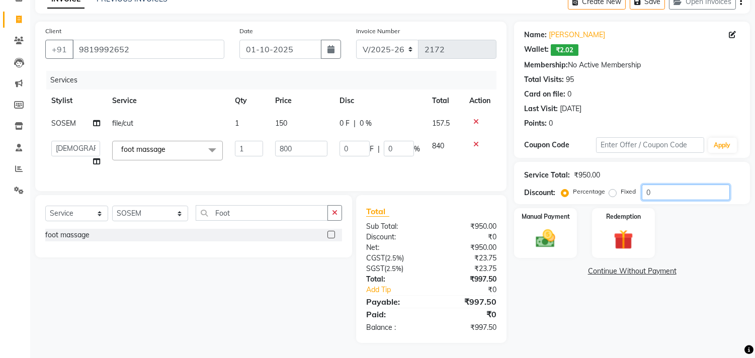
click at [645, 185] on input "0" at bounding box center [686, 193] width 88 height 16
type input "20"
type input "160"
type input "20"
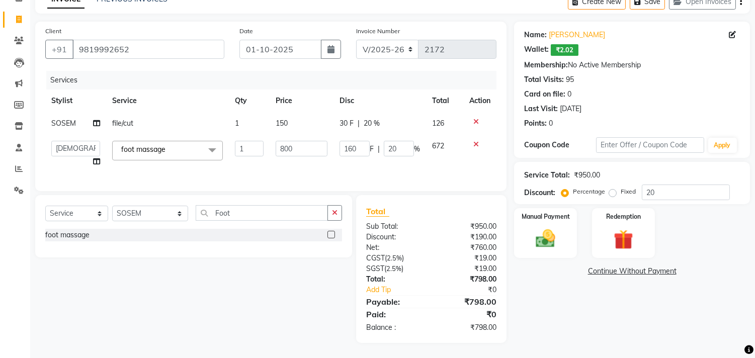
click at [557, 317] on div "Name: [PERSON_NAME] Wallet: ₹2.02 Membership: No Active Membership Total Visits…" at bounding box center [635, 182] width 243 height 321
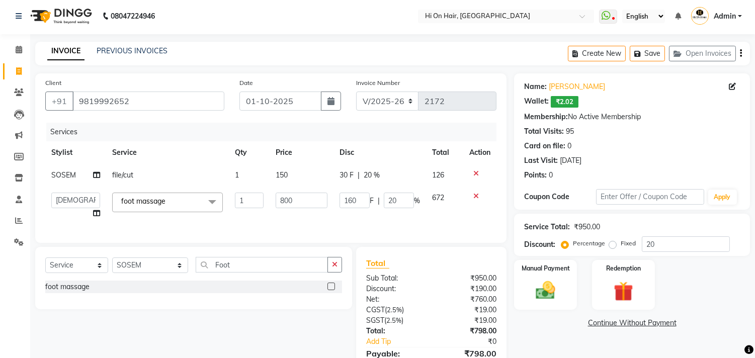
scroll to position [0, 0]
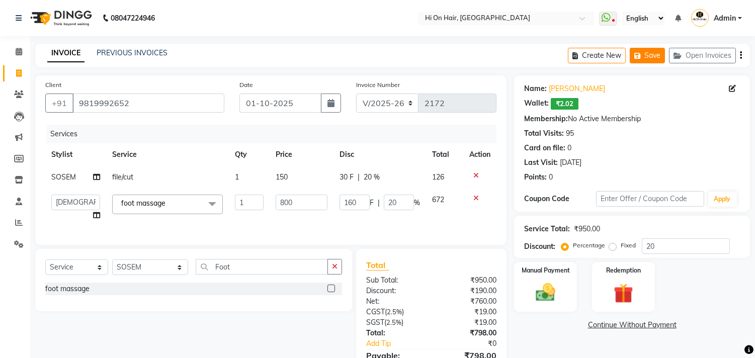
click at [644, 60] on button "Save" at bounding box center [647, 56] width 35 height 16
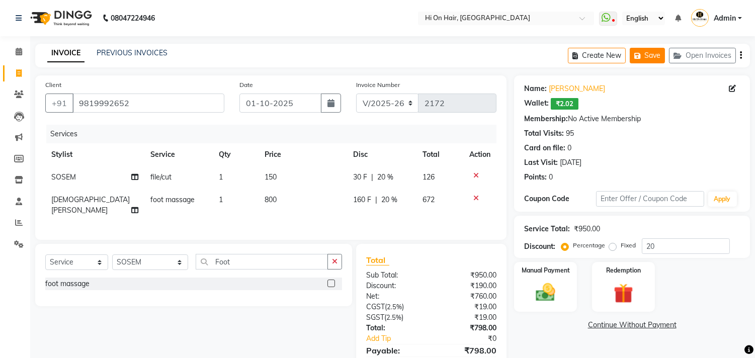
click at [659, 63] on button "Save" at bounding box center [647, 56] width 35 height 16
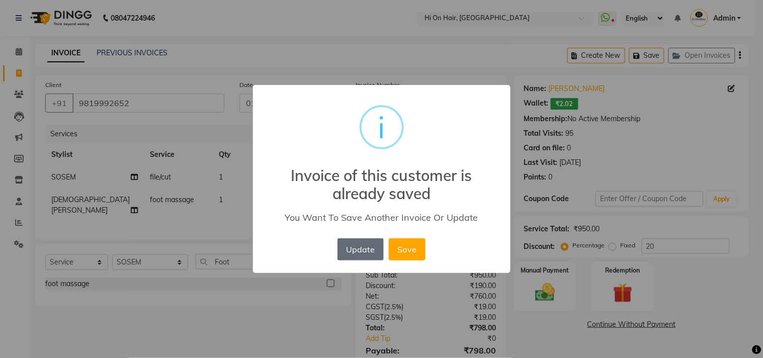
click at [362, 249] on button "Update" at bounding box center [360, 249] width 46 height 22
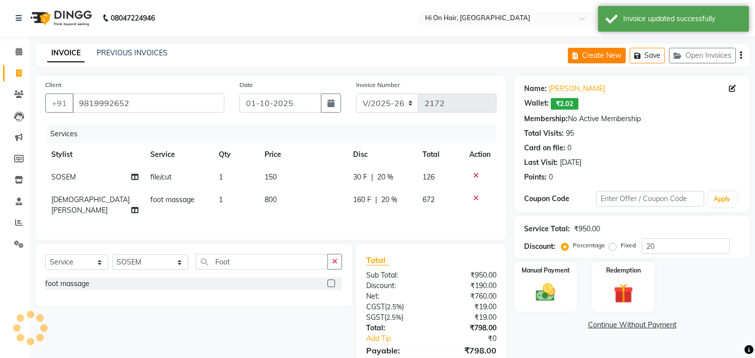
click at [594, 56] on button "Create New" at bounding box center [597, 56] width 58 height 16
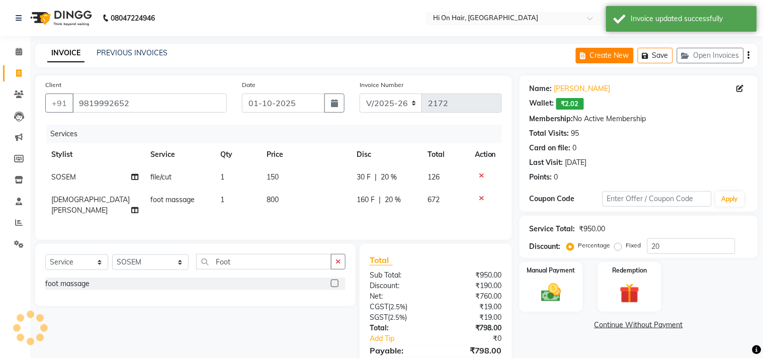
select select "service"
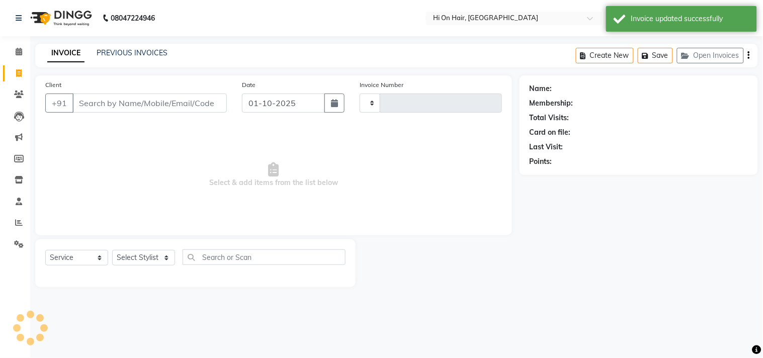
type input "2172"
select select "535"
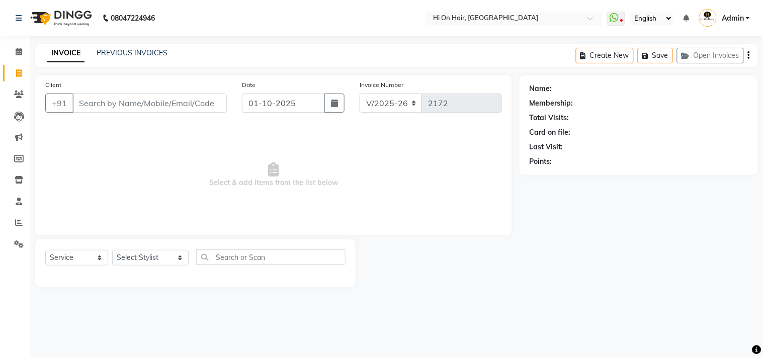
click at [300, 245] on div "Select Service Product Membership Package Voucher Prepaid Gift Card Select Styl…" at bounding box center [195, 263] width 320 height 48
click at [174, 188] on span "Select & add items from the list below" at bounding box center [273, 175] width 457 height 101
click at [703, 57] on button "Open Invoices" at bounding box center [710, 56] width 67 height 16
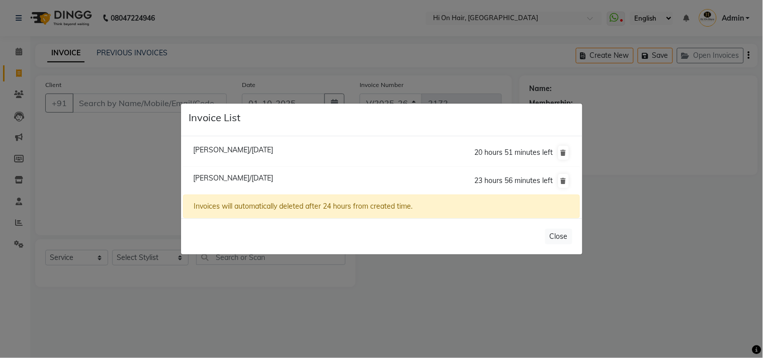
click at [252, 148] on span "[PERSON_NAME]/[DATE]" at bounding box center [233, 149] width 80 height 9
type input "9820773615"
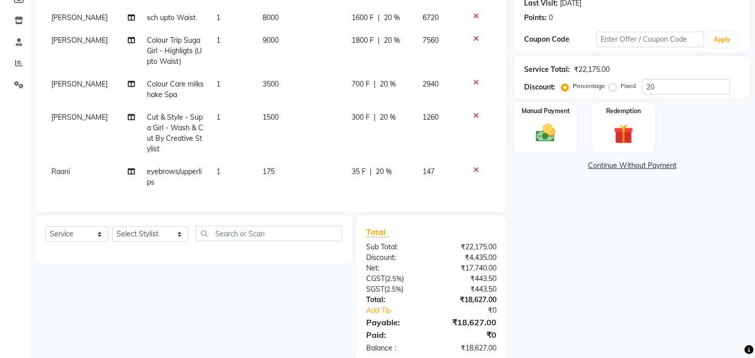
scroll to position [188, 0]
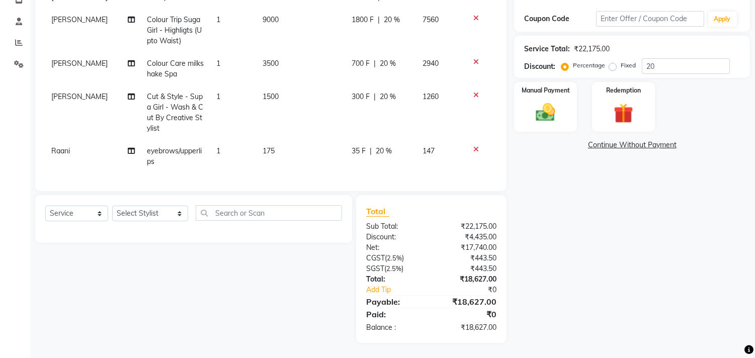
click at [280, 140] on td "175" at bounding box center [300, 156] width 89 height 33
select select "43988"
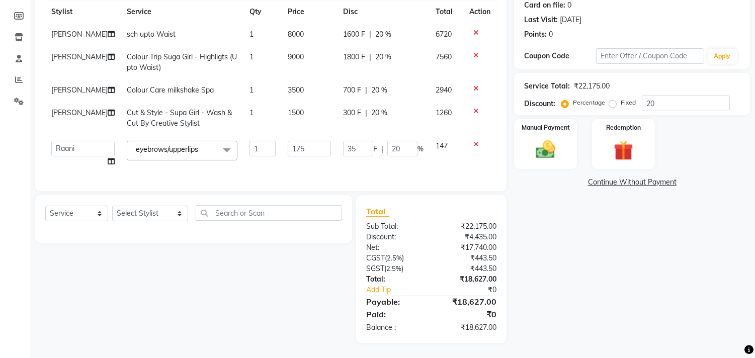
click at [298, 107] on td "1500" at bounding box center [309, 118] width 55 height 33
select select "20990"
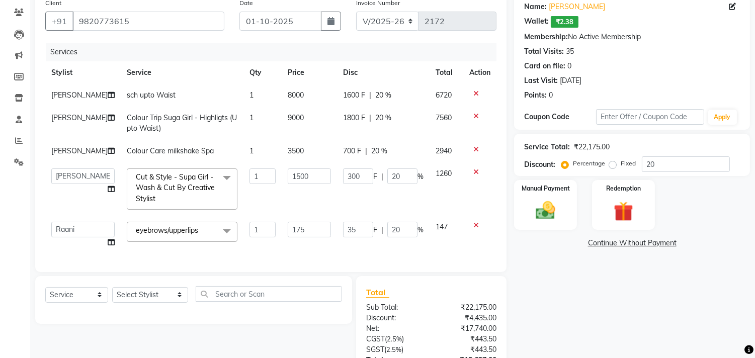
scroll to position [76, 0]
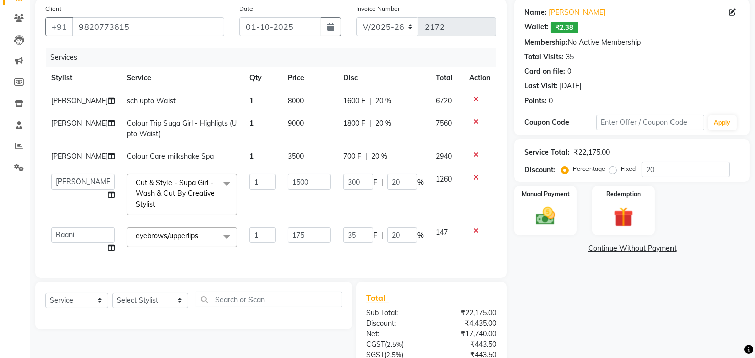
click at [309, 168] on td "3500" at bounding box center [309, 156] width 55 height 23
select select "20990"
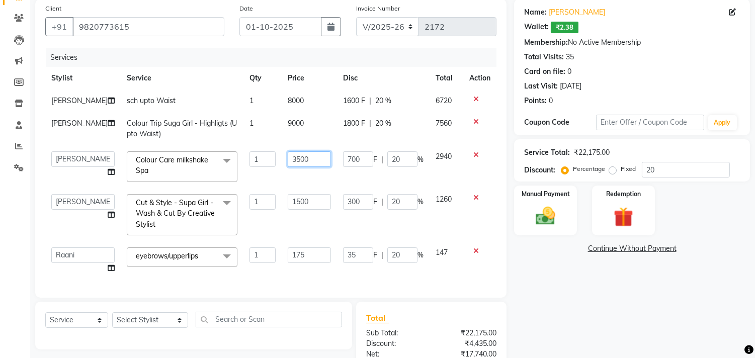
drag, startPoint x: 313, startPoint y: 167, endPoint x: 212, endPoint y: 177, distance: 101.0
click at [212, 177] on tr "[PERSON_NAME] [PERSON_NAME] Hi On Hair MAKYOPHI [PERSON_NAME] [PERSON_NAME] Raa…" at bounding box center [270, 166] width 451 height 43
click at [305, 167] on input "3500" at bounding box center [309, 159] width 43 height 16
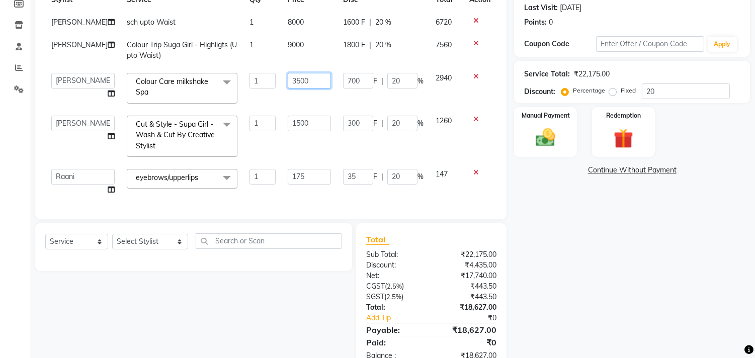
scroll to position [188, 0]
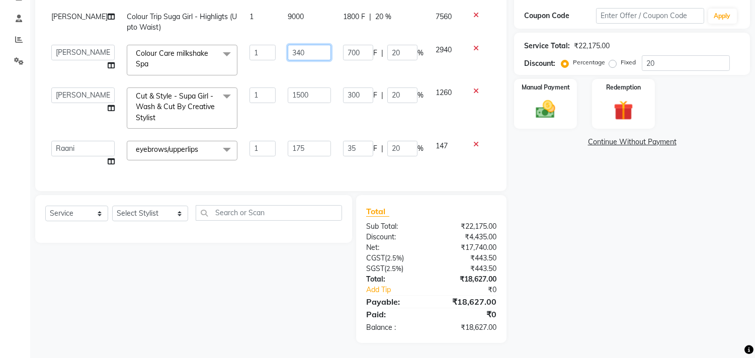
type input "3400"
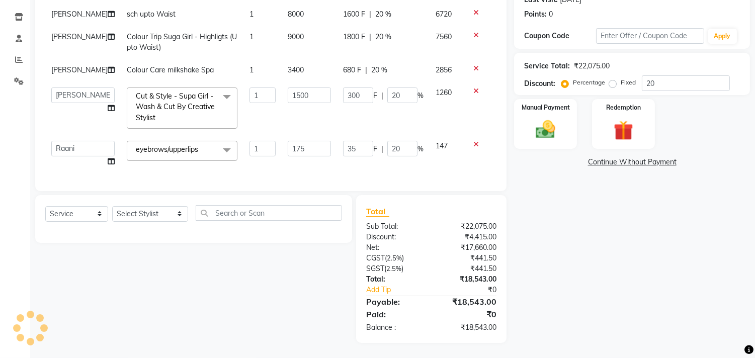
click at [302, 75] on td "3400" at bounding box center [309, 70] width 55 height 23
select select "20990"
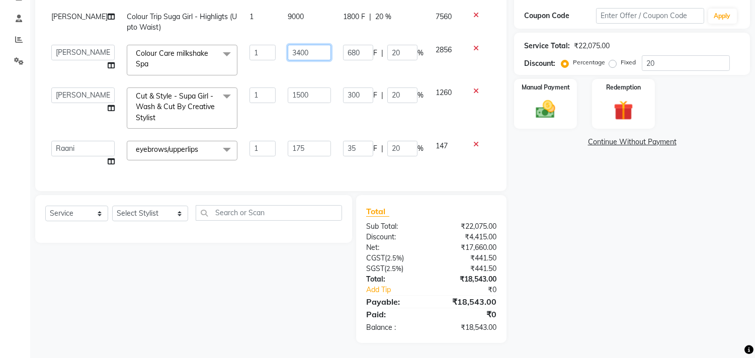
click at [301, 59] on input "3400" at bounding box center [309, 53] width 43 height 16
type input "3350"
click at [296, 71] on td "3350" at bounding box center [309, 60] width 55 height 43
select select "20990"
click at [299, 51] on input "3350" at bounding box center [309, 53] width 43 height 16
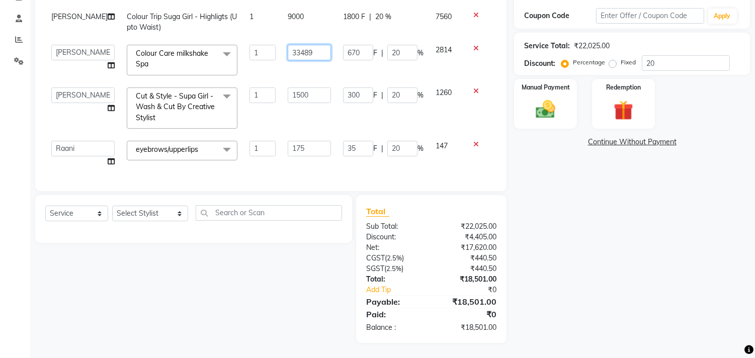
type input "3348"
click at [300, 68] on td "3348" at bounding box center [309, 60] width 55 height 43
select select "20990"
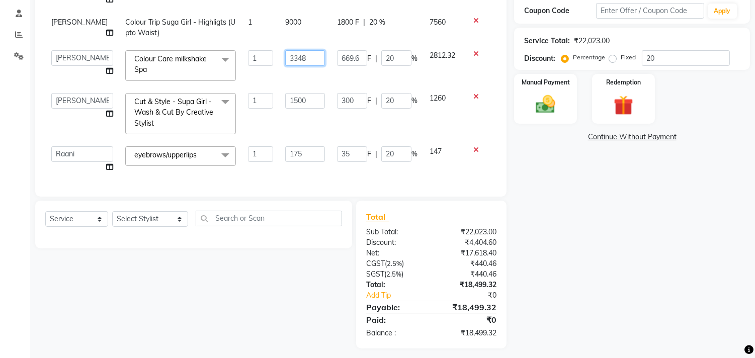
click at [300, 61] on input "3348" at bounding box center [305, 58] width 40 height 16
type input "3349"
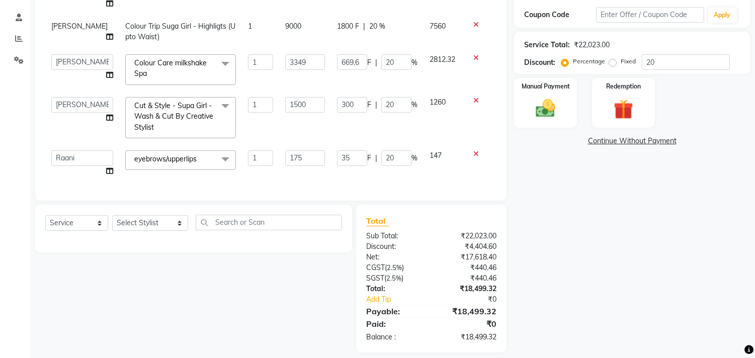
click at [297, 78] on td "3349" at bounding box center [305, 69] width 52 height 43
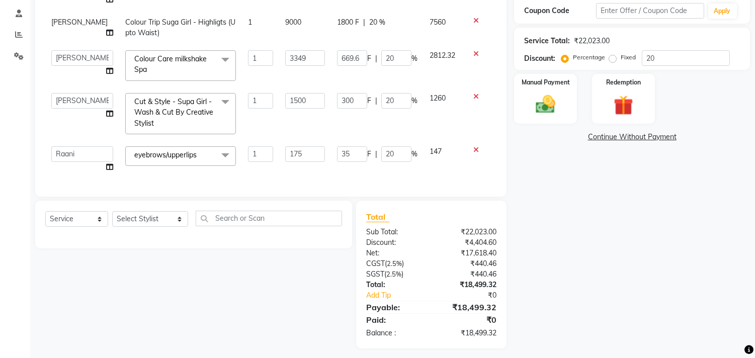
select select "20990"
click at [587, 249] on div "Name: [PERSON_NAME]: ₹2.38 Membership: No Active Membership Total Visits: 35 Ca…" at bounding box center [635, 117] width 243 height 461
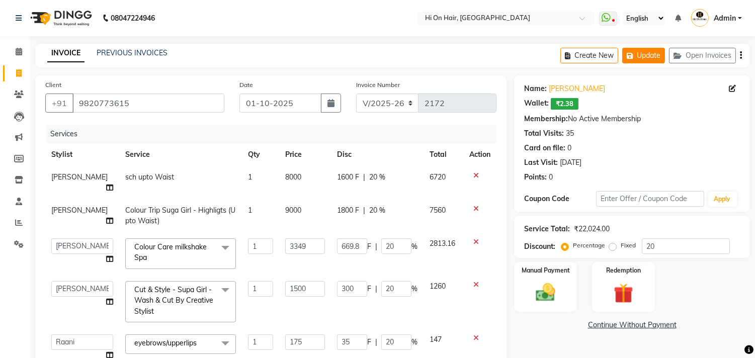
click at [646, 59] on button "Update" at bounding box center [643, 56] width 43 height 16
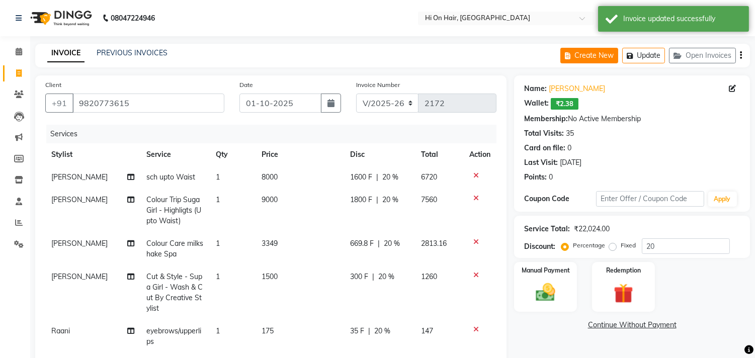
click at [586, 60] on button "Create New" at bounding box center [589, 56] width 58 height 16
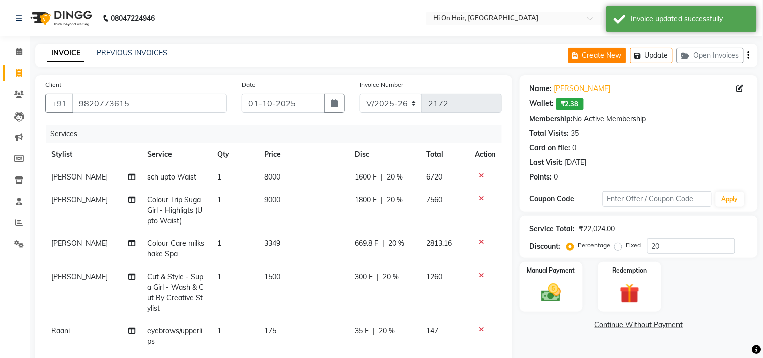
select select "535"
select select "service"
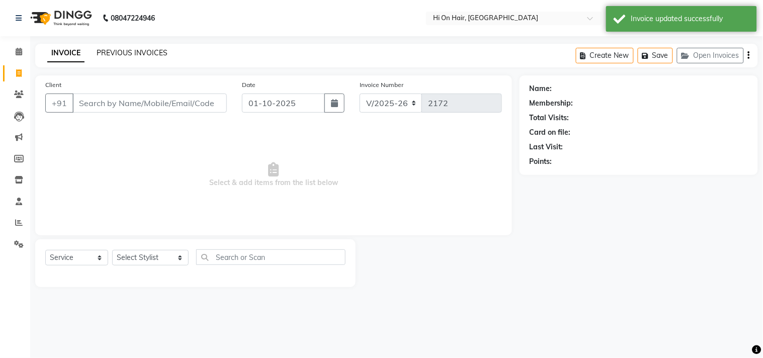
click at [136, 56] on link "PREVIOUS INVOICES" at bounding box center [132, 52] width 71 height 9
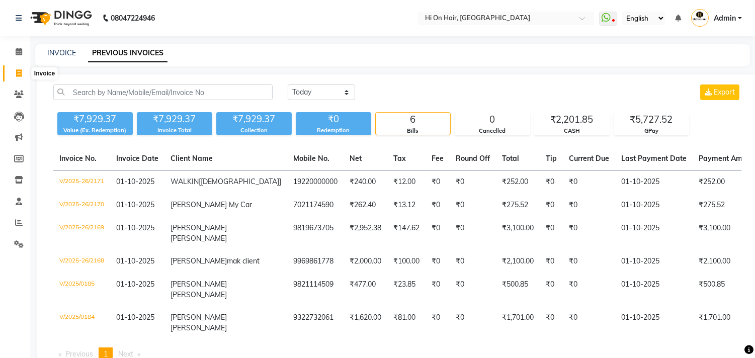
click at [17, 69] on icon at bounding box center [19, 73] width 6 height 8
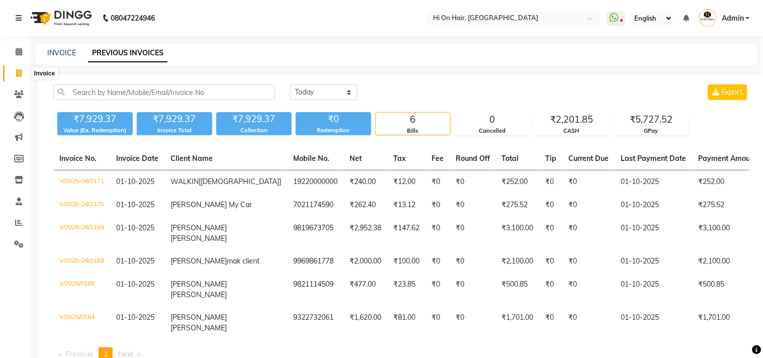
select select "535"
select select "service"
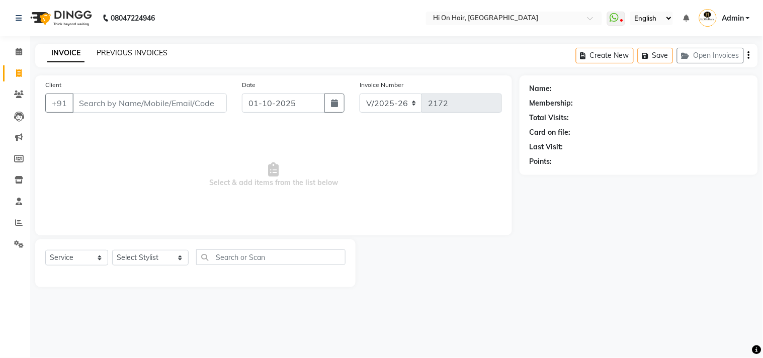
click at [124, 50] on link "PREVIOUS INVOICES" at bounding box center [132, 52] width 71 height 9
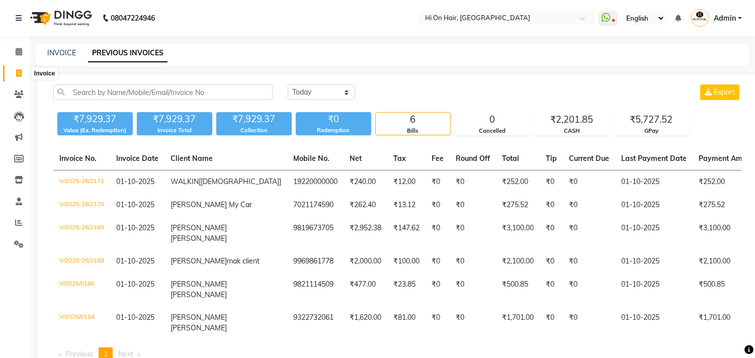
click at [19, 69] on icon at bounding box center [19, 73] width 6 height 8
select select "535"
select select "service"
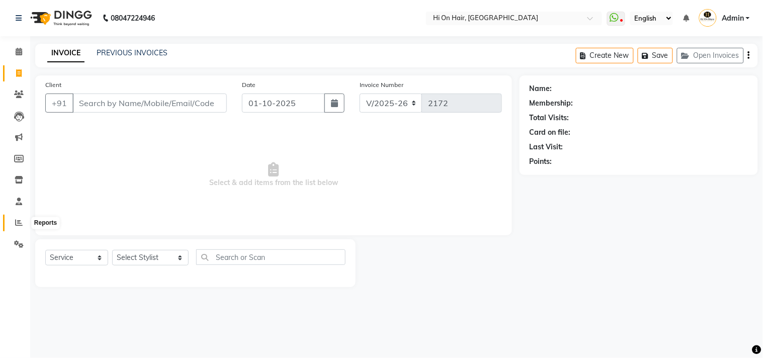
click at [13, 218] on span at bounding box center [19, 223] width 18 height 12
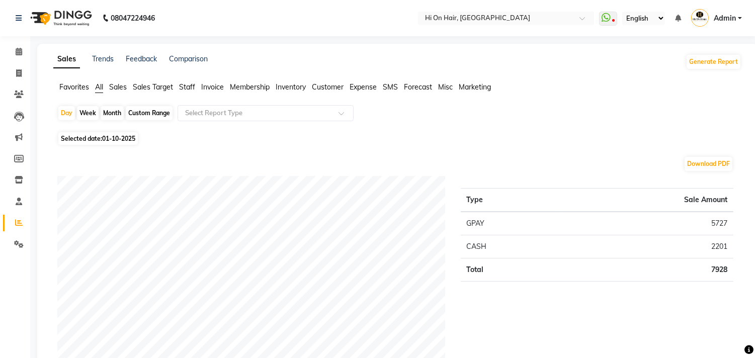
click at [117, 111] on div "Month" at bounding box center [112, 113] width 23 height 14
select select "10"
select select "2025"
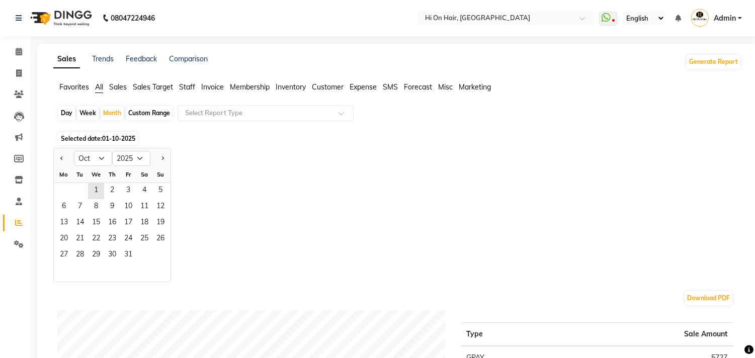
click at [64, 111] on div "Day" at bounding box center [66, 113] width 17 height 14
select select "10"
select select "2025"
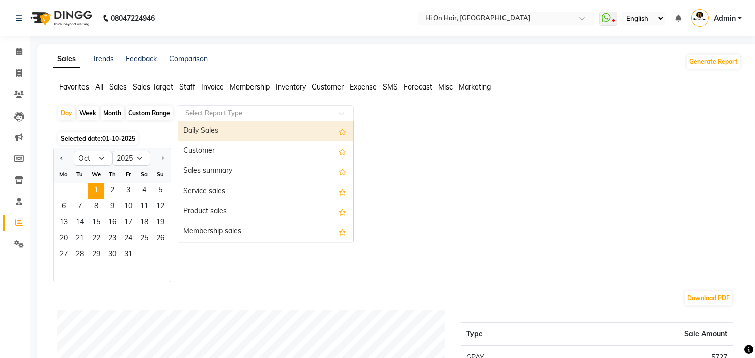
click at [209, 113] on input "text" at bounding box center [255, 113] width 145 height 10
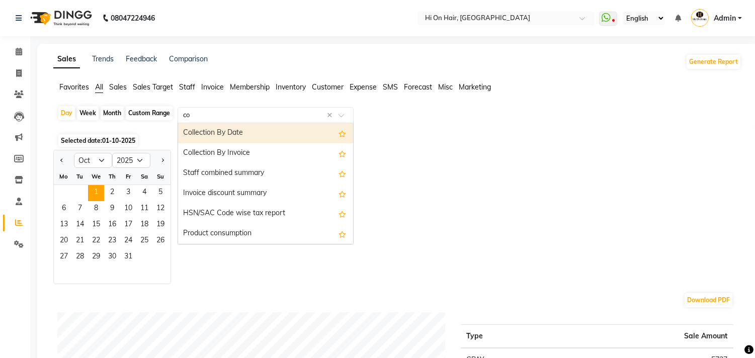
type input "com"
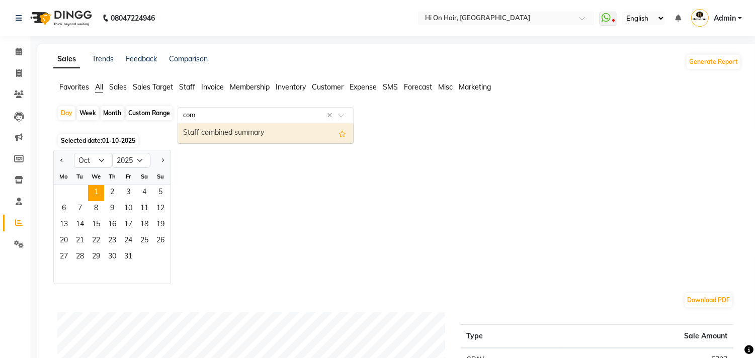
click at [209, 141] on div "Staff combined summary" at bounding box center [265, 133] width 175 height 20
select select "full_report"
select select "csv"
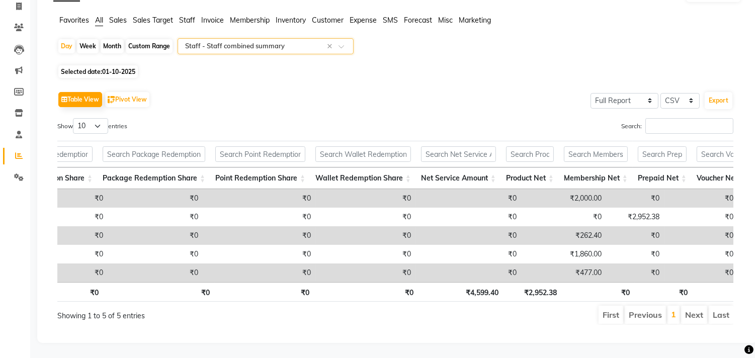
scroll to position [0, 425]
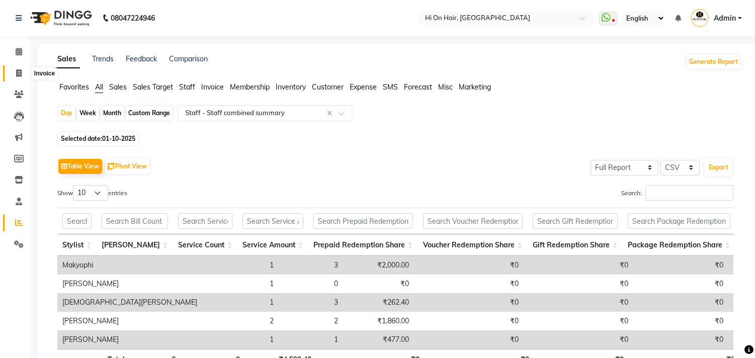
click at [16, 72] on icon at bounding box center [19, 73] width 6 height 8
select select "535"
select select "service"
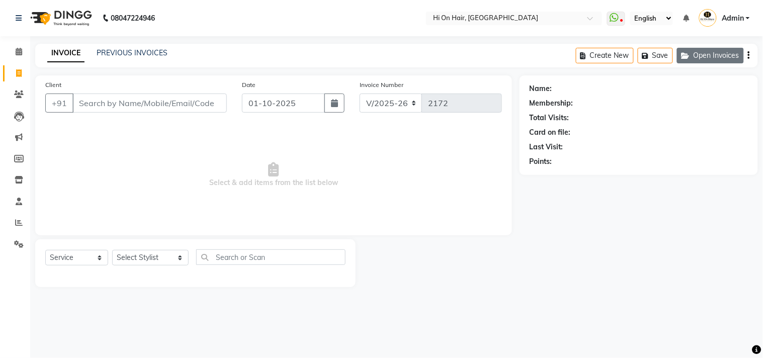
click at [705, 57] on button "Open Invoices" at bounding box center [710, 56] width 67 height 16
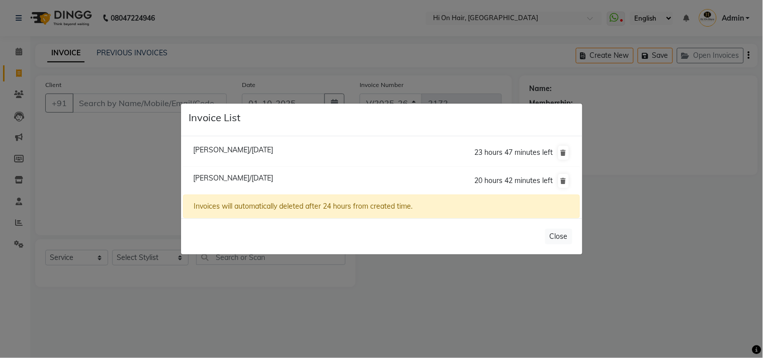
click at [213, 153] on span "[PERSON_NAME]/[DATE]" at bounding box center [233, 149] width 80 height 9
type input "9819992652"
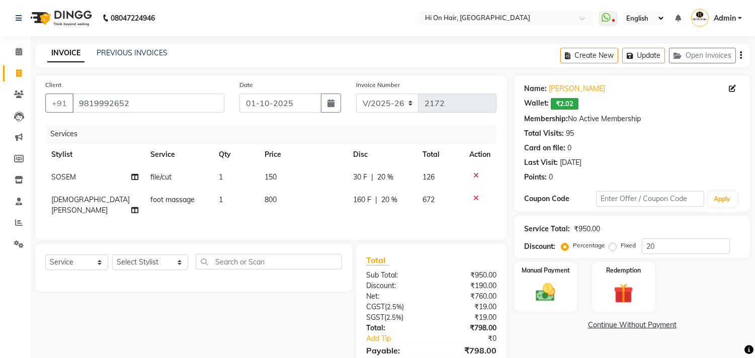
click at [239, 199] on td "1" at bounding box center [236, 205] width 46 height 33
select select "30126"
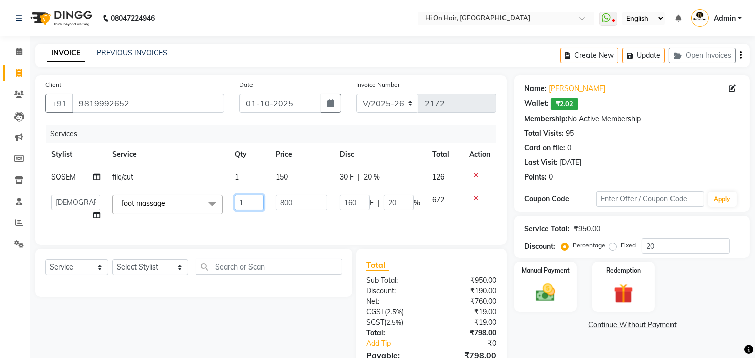
drag, startPoint x: 253, startPoint y: 207, endPoint x: 198, endPoint y: 212, distance: 55.5
click at [198, 212] on tr "[PERSON_NAME] [PERSON_NAME] Hi On Hair MAKYOPHI [PERSON_NAME] [PERSON_NAME] [PE…" at bounding box center [270, 208] width 451 height 38
type input "2"
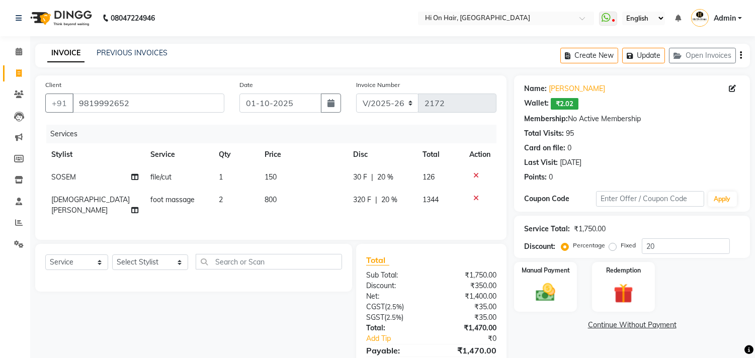
click at [263, 225] on div "Services Stylist Service Qty Price Disc Total Action SOSEM file/cut 1 150 30 F …" at bounding box center [270, 177] width 451 height 105
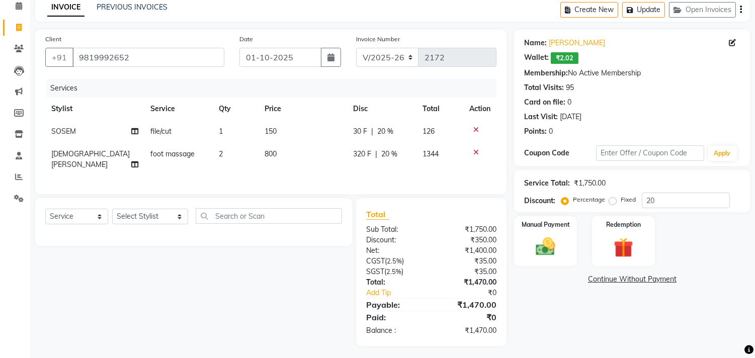
scroll to position [46, 0]
click at [548, 237] on img at bounding box center [545, 247] width 33 height 24
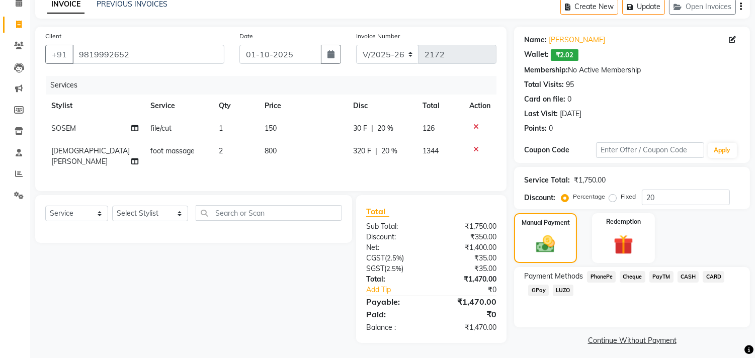
scroll to position [53, 0]
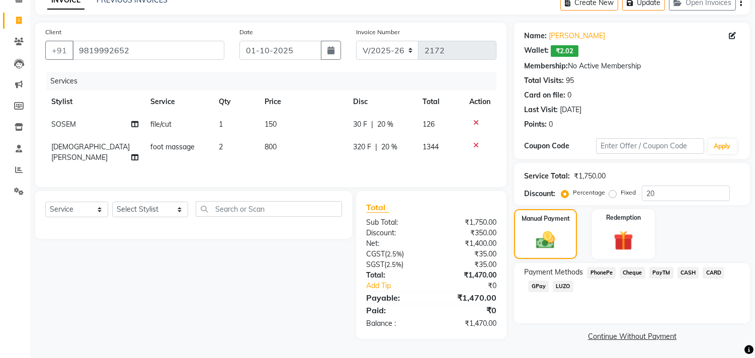
click at [539, 283] on span "GPay" at bounding box center [538, 287] width 21 height 12
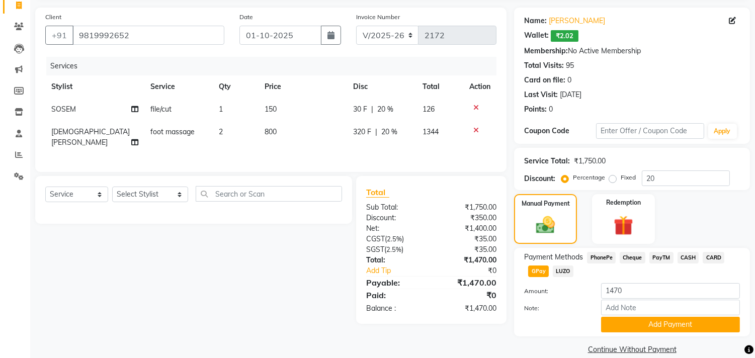
scroll to position [82, 0]
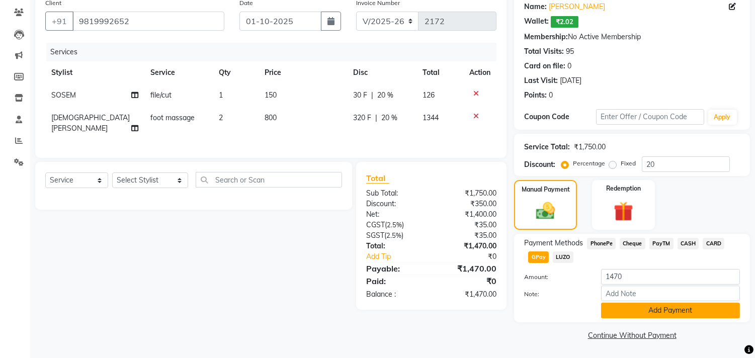
click at [647, 308] on button "Add Payment" at bounding box center [670, 311] width 139 height 16
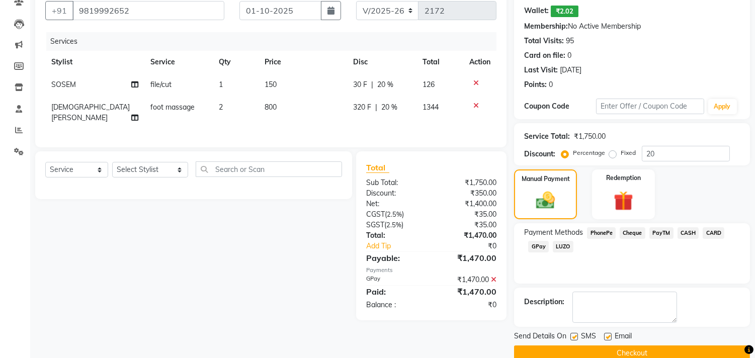
scroll to position [110, 0]
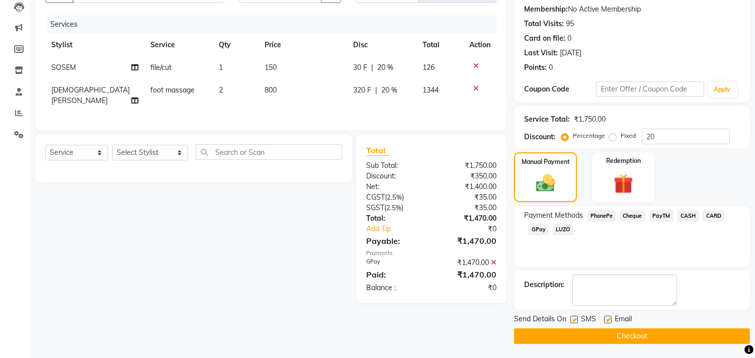
click at [608, 319] on label at bounding box center [608, 320] width 8 height 8
click at [608, 319] on input "checkbox" at bounding box center [607, 320] width 7 height 7
checkbox input "false"
click at [589, 334] on button "Checkout" at bounding box center [632, 336] width 236 height 16
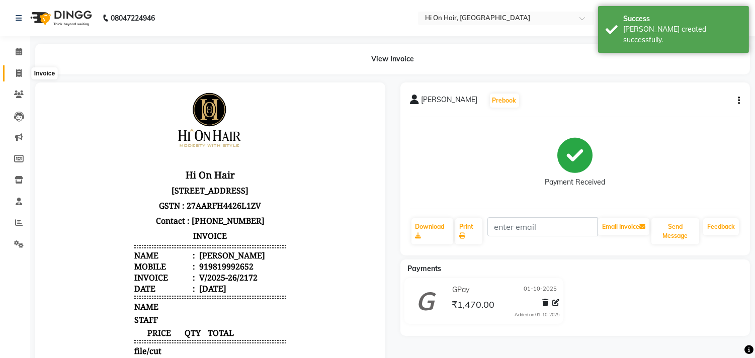
click at [17, 69] on icon at bounding box center [19, 73] width 6 height 8
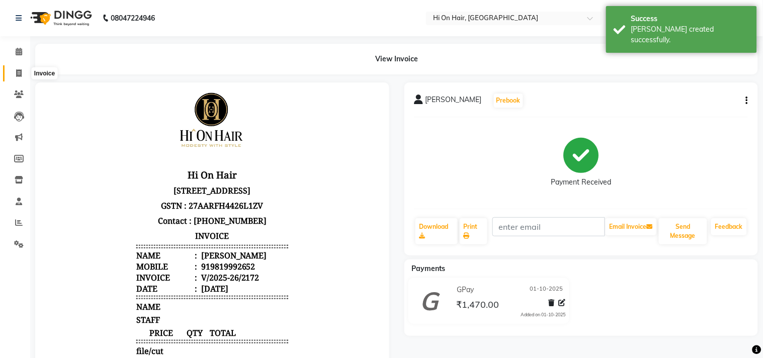
select select "535"
select select "service"
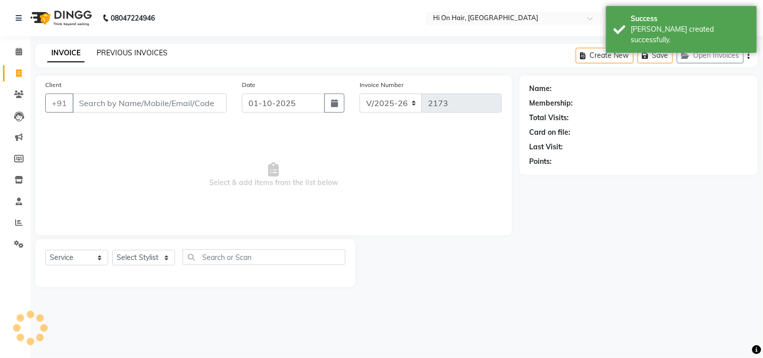
click at [110, 52] on link "PREVIOUS INVOICES" at bounding box center [132, 52] width 71 height 9
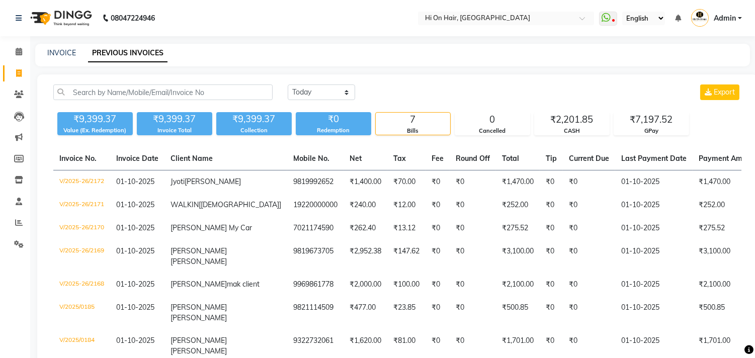
click at [8, 74] on link "Invoice" at bounding box center [15, 73] width 24 height 17
select select "535"
select select "service"
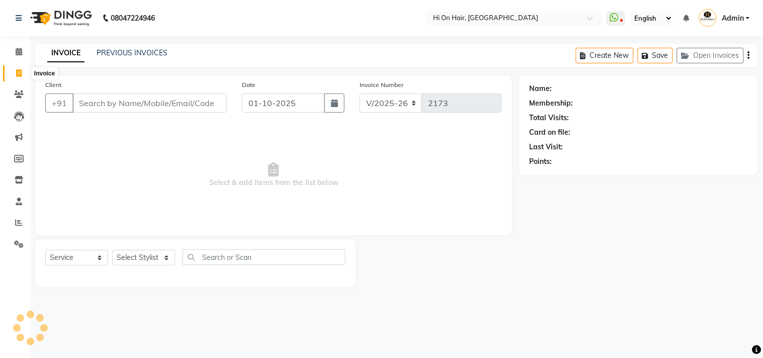
click at [16, 71] on icon at bounding box center [19, 73] width 6 height 8
select select "535"
select select "service"
click at [179, 105] on input "Client" at bounding box center [149, 103] width 154 height 19
click at [702, 53] on button "Open Invoices" at bounding box center [710, 56] width 67 height 16
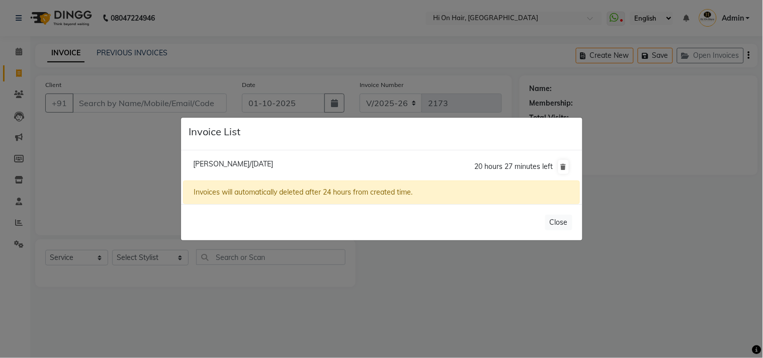
click at [210, 166] on span "[PERSON_NAME]/[DATE]" at bounding box center [233, 163] width 80 height 9
type input "9820773615"
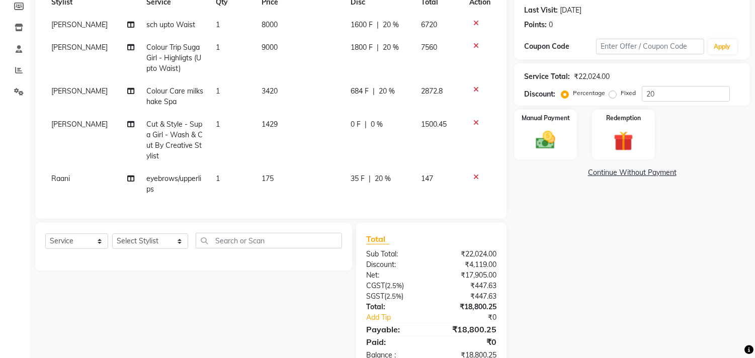
scroll to position [188, 0]
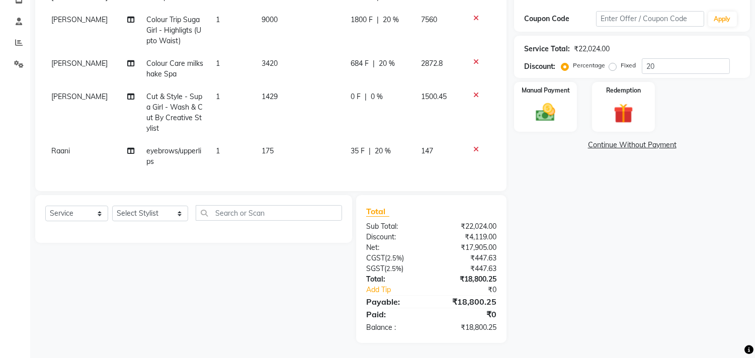
click at [383, 114] on td "0 F | 0 %" at bounding box center [379, 112] width 70 height 54
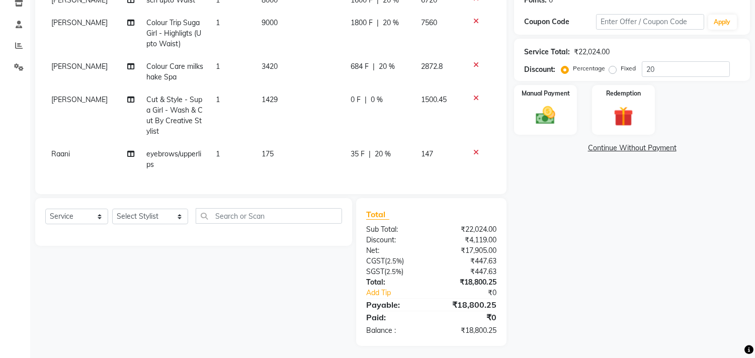
select select "20990"
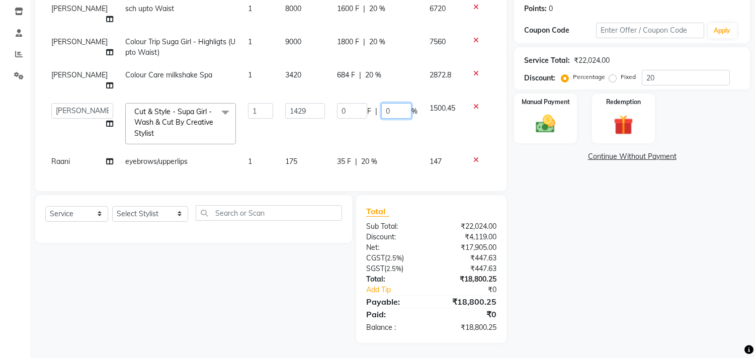
click at [382, 107] on input "0" at bounding box center [396, 111] width 30 height 16
type input "20"
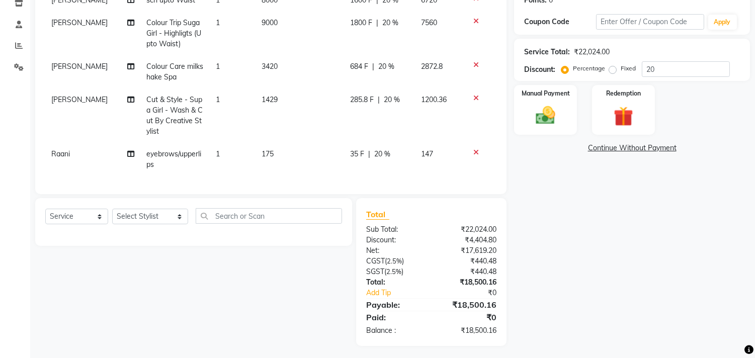
click at [382, 121] on td "285.8 F | 20 %" at bounding box center [379, 116] width 71 height 54
select select "20990"
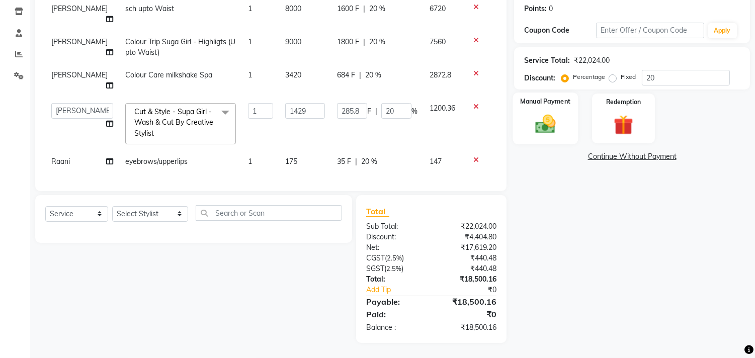
click at [546, 118] on img at bounding box center [545, 125] width 33 height 24
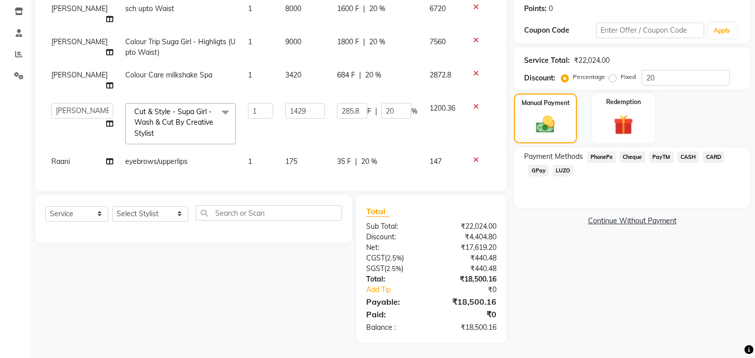
click at [542, 165] on span "GPay" at bounding box center [538, 171] width 21 height 12
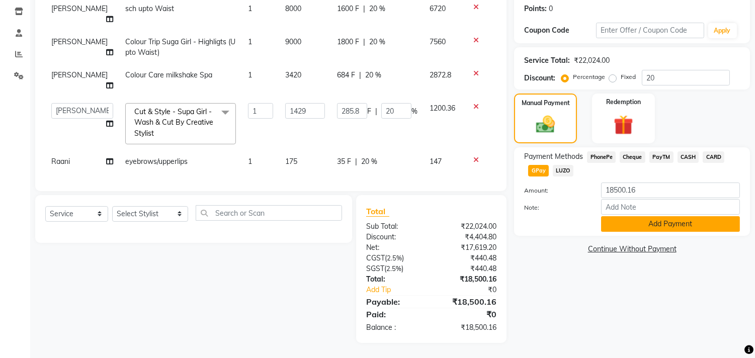
click at [636, 216] on button "Add Payment" at bounding box center [670, 224] width 139 height 16
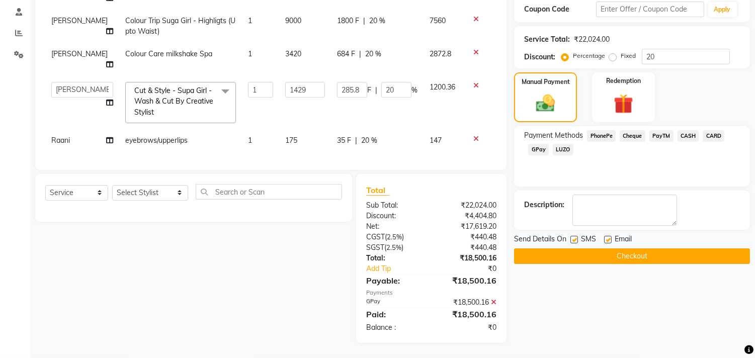
scroll to position [198, 0]
click at [609, 236] on label at bounding box center [608, 240] width 8 height 8
click at [609, 237] on input "checkbox" at bounding box center [607, 240] width 7 height 7
checkbox input "false"
click at [576, 236] on label at bounding box center [574, 240] width 8 height 8
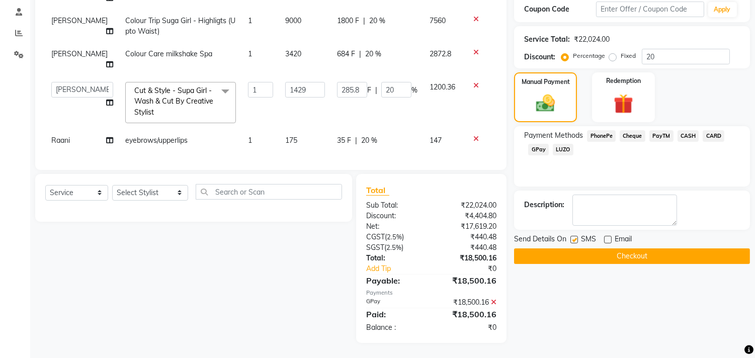
click at [576, 237] on input "checkbox" at bounding box center [573, 240] width 7 height 7
checkbox input "false"
click at [588, 248] on button "Checkout" at bounding box center [632, 256] width 236 height 16
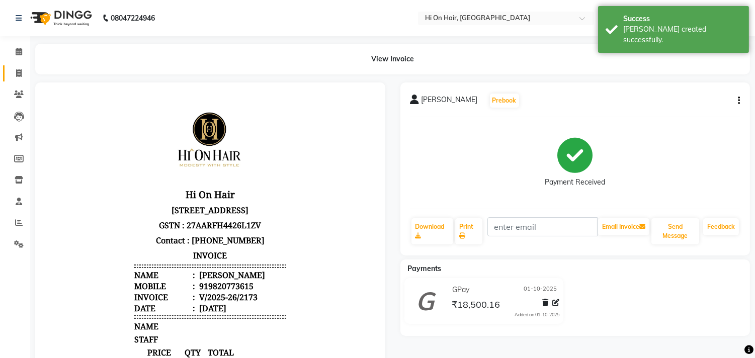
click at [19, 79] on link "Invoice" at bounding box center [15, 73] width 24 height 17
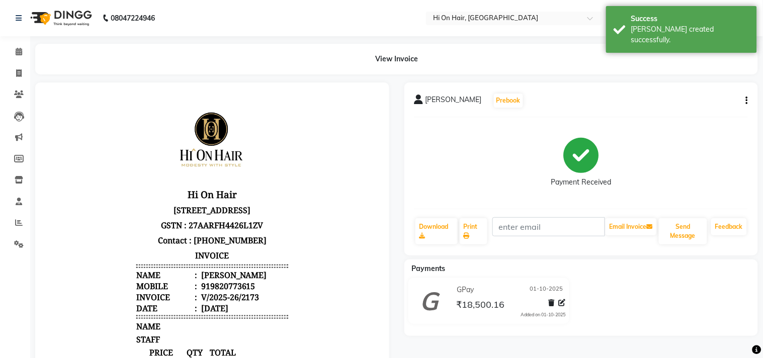
select select "535"
select select "service"
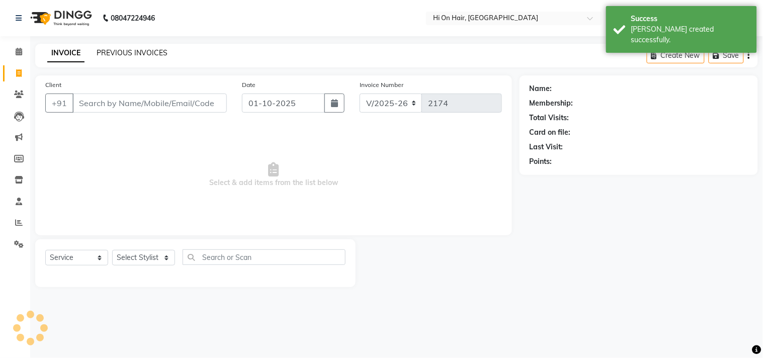
click at [118, 54] on link "PREVIOUS INVOICES" at bounding box center [132, 52] width 71 height 9
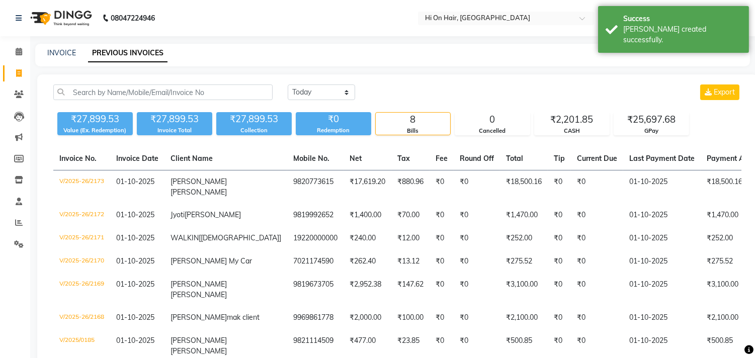
click at [207, 67] on main "INVOICE PREVIOUS INVOICES [DATE] [DATE] Custom Range Export ₹27,899.53 Value (E…" at bounding box center [392, 247] width 725 height 407
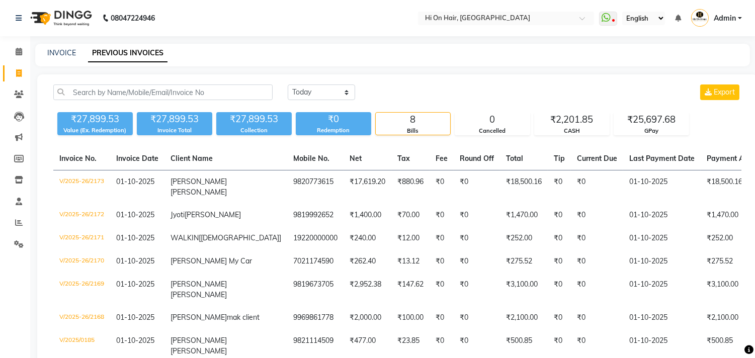
click at [8, 74] on link "Invoice" at bounding box center [15, 73] width 24 height 17
select select "535"
select select "service"
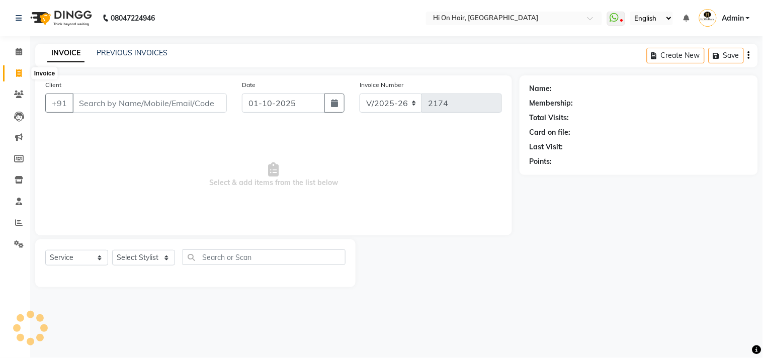
click at [26, 69] on span at bounding box center [19, 74] width 18 height 12
select select "535"
select select "service"
click at [13, 71] on span at bounding box center [19, 74] width 18 height 12
select select "535"
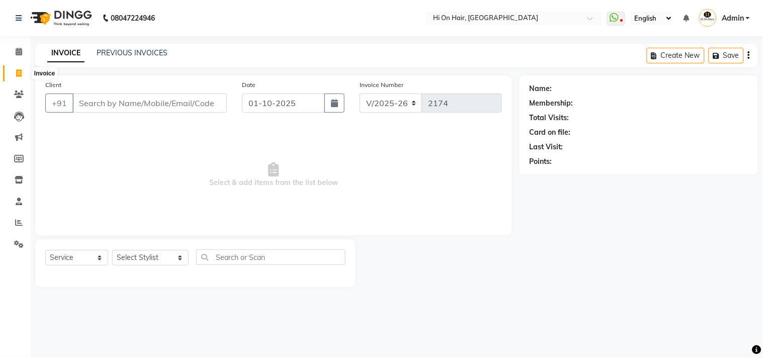
select select "service"
